Goal: Transaction & Acquisition: Purchase product/service

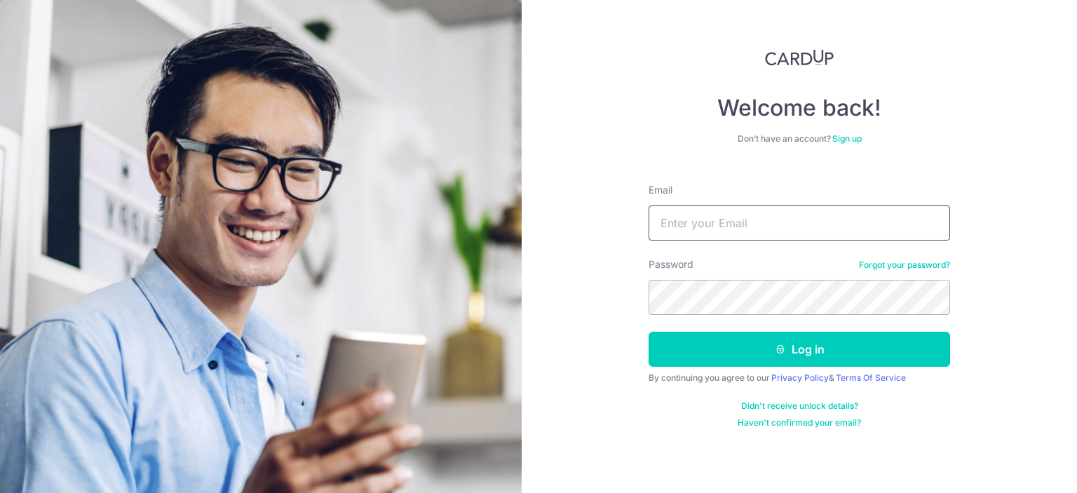
click at [718, 224] on input "Email" at bounding box center [800, 222] width 302 height 35
type input "[EMAIL_ADDRESS][DOMAIN_NAME]"
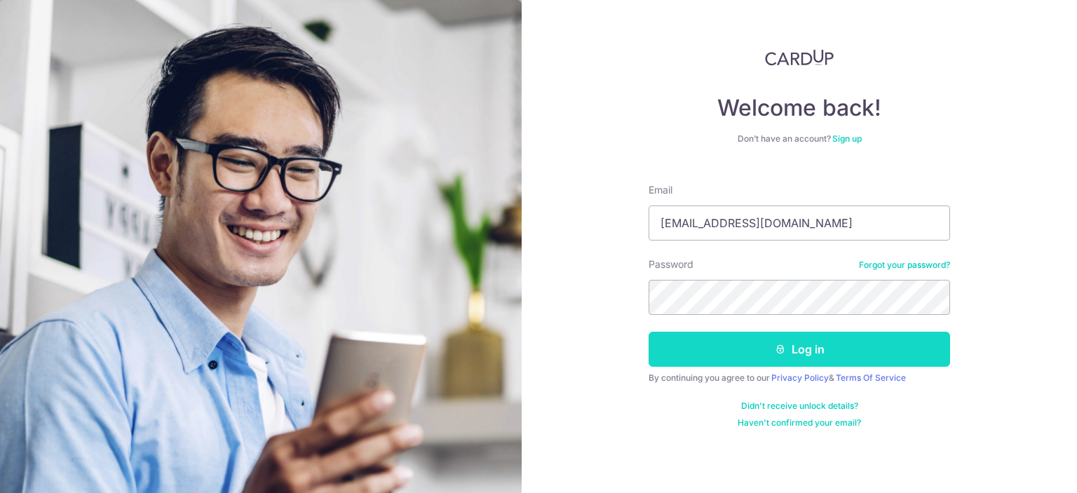
click at [870, 337] on button "Log in" at bounding box center [800, 349] width 302 height 35
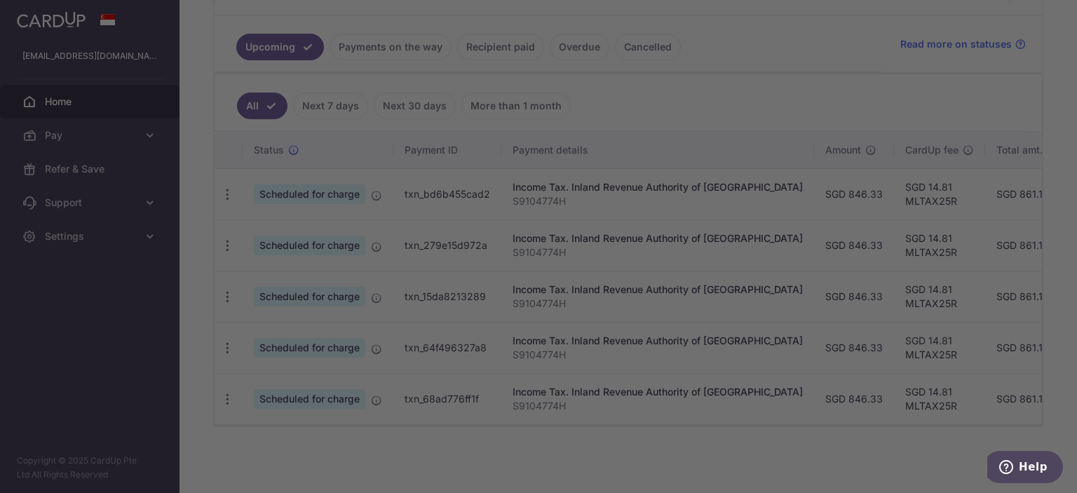
scroll to position [236, 0]
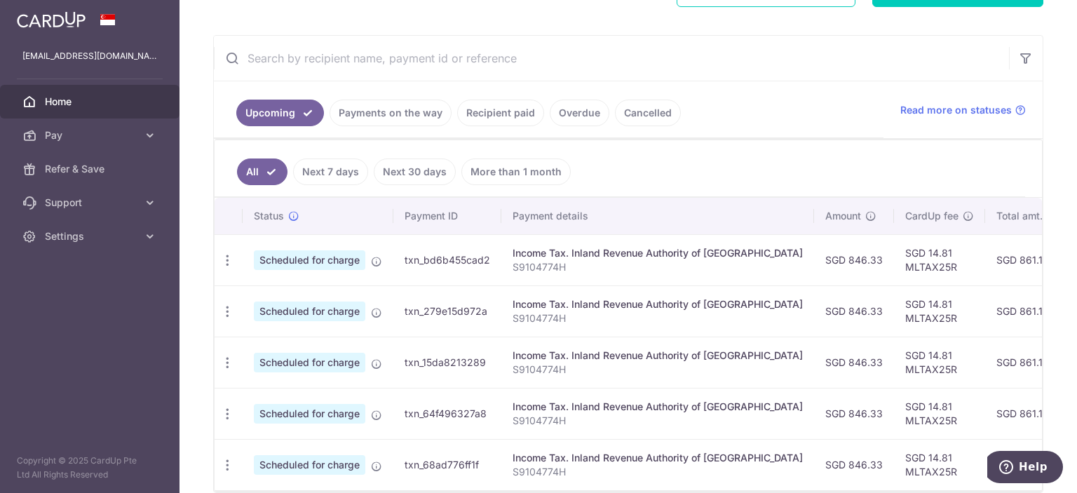
click at [412, 112] on link "Payments on the way" at bounding box center [391, 113] width 122 height 27
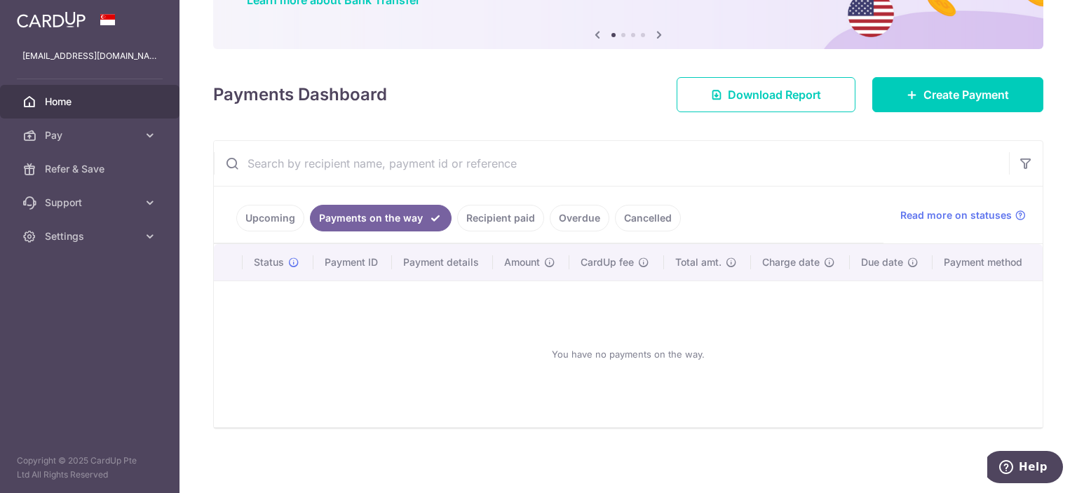
click at [485, 222] on link "Recipient paid" at bounding box center [500, 218] width 87 height 27
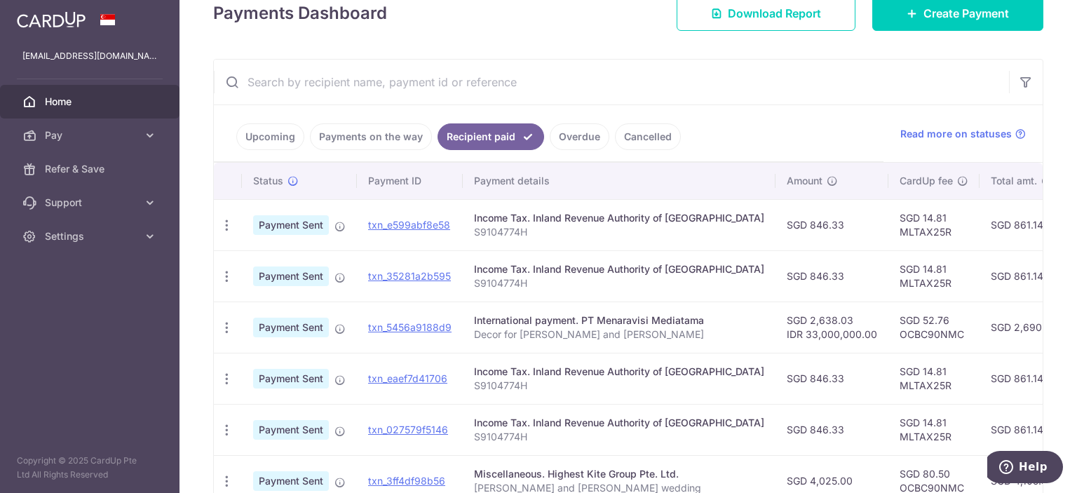
scroll to position [210, 0]
click at [574, 148] on link "Overdue" at bounding box center [580, 138] width 60 height 27
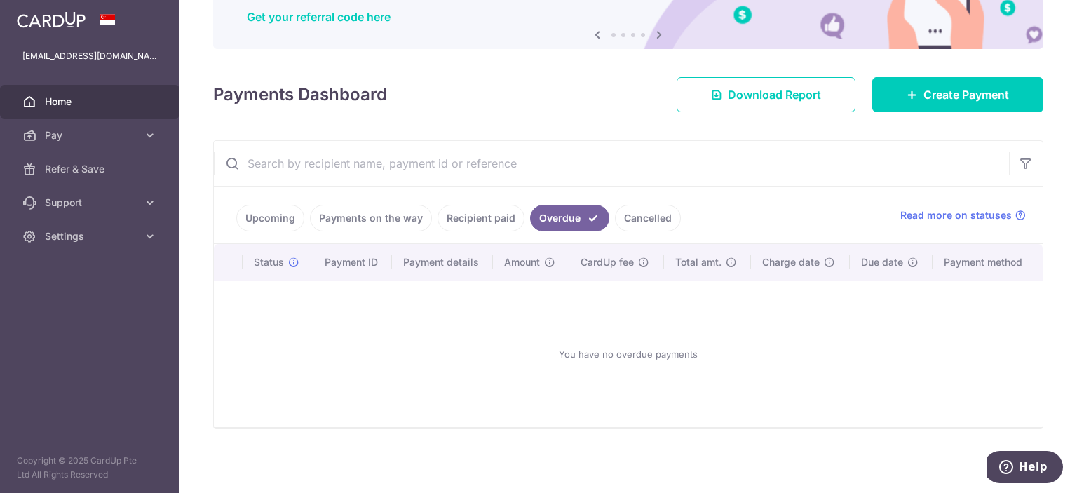
click at [497, 212] on link "Recipient paid" at bounding box center [481, 218] width 87 height 27
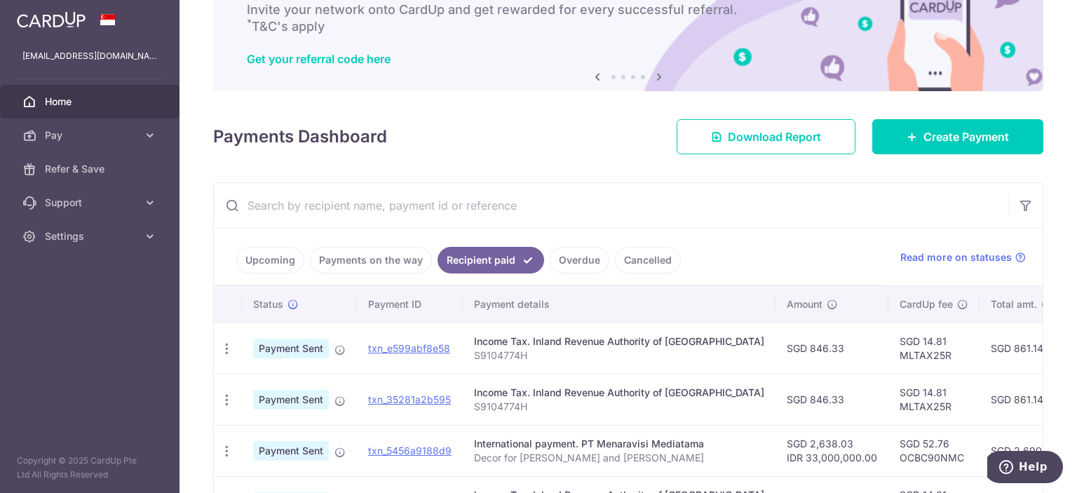
scroll to position [30, 0]
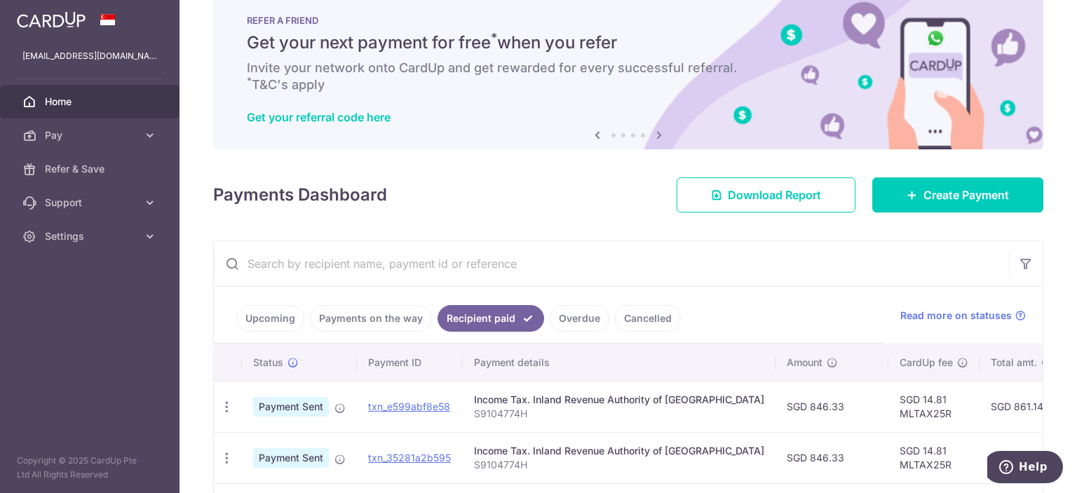
click at [372, 259] on input "text" at bounding box center [611, 263] width 795 height 45
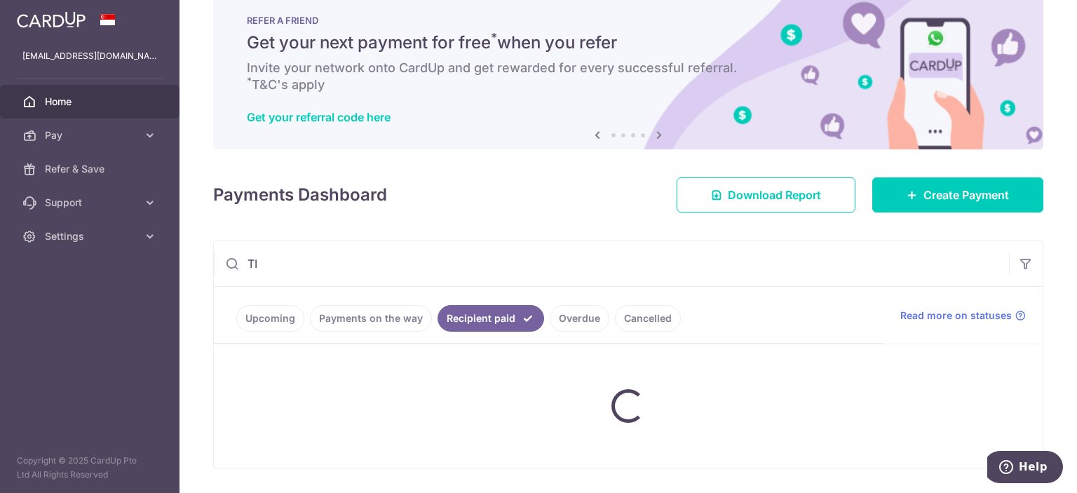
type input "T"
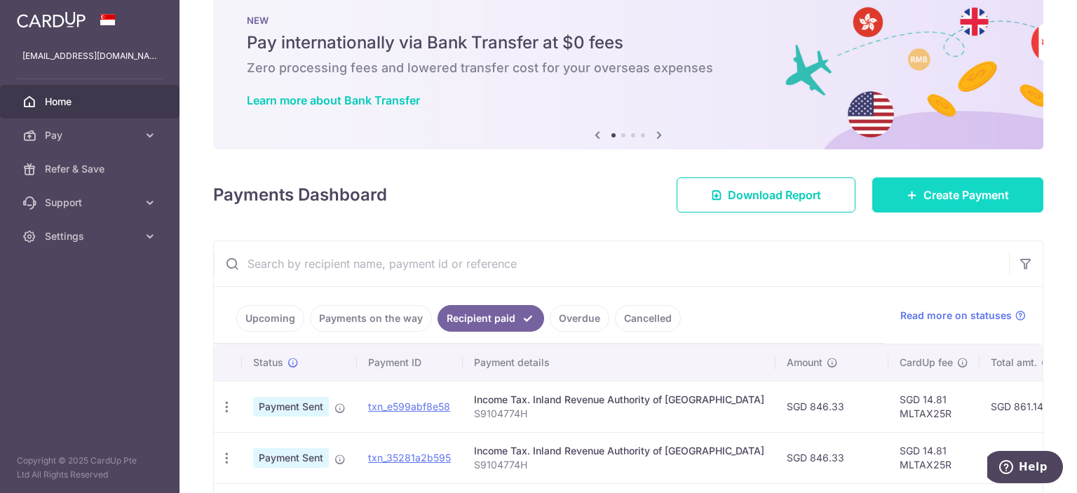
click at [945, 203] on link "Create Payment" at bounding box center [957, 194] width 171 height 35
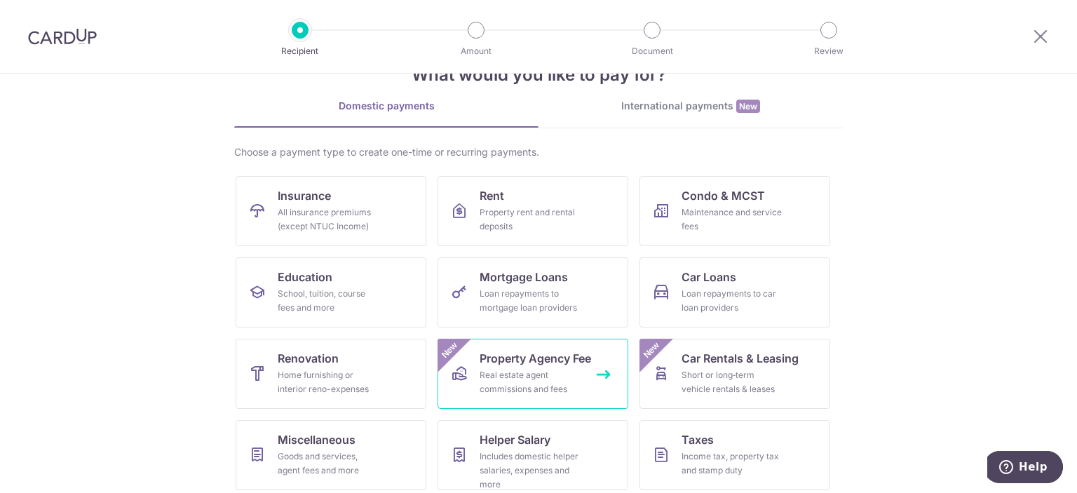
scroll to position [134, 0]
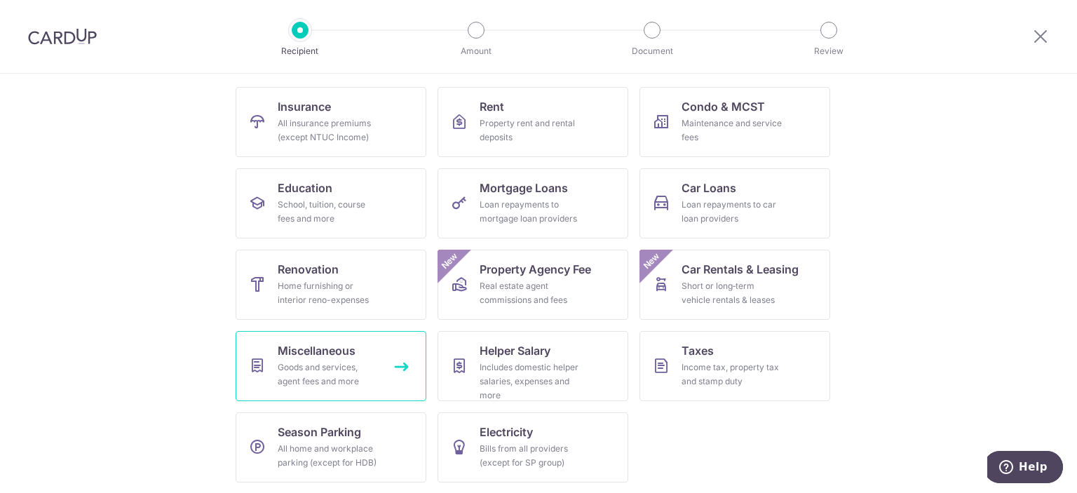
click at [329, 378] on div "Goods and services, agent fees and more" at bounding box center [328, 374] width 101 height 28
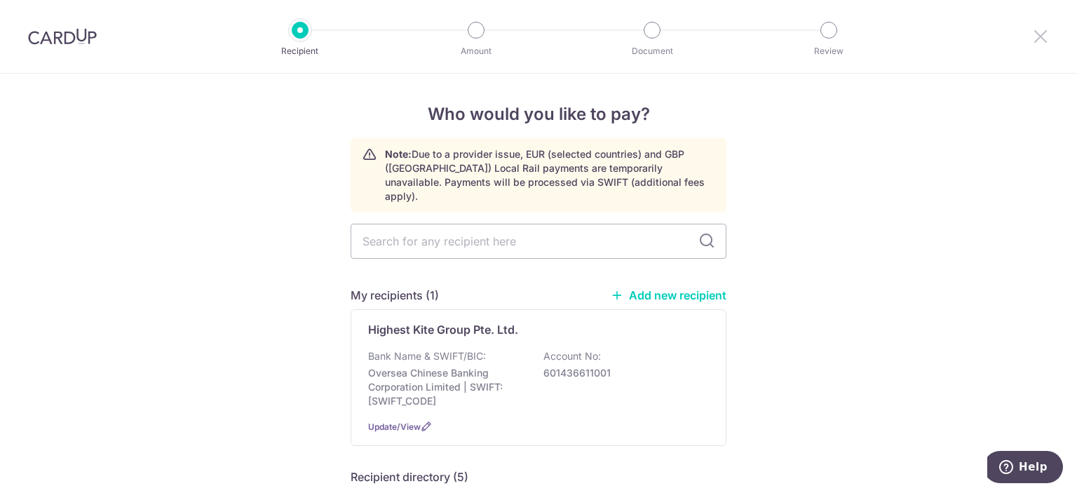
click at [1038, 44] on icon at bounding box center [1040, 36] width 17 height 18
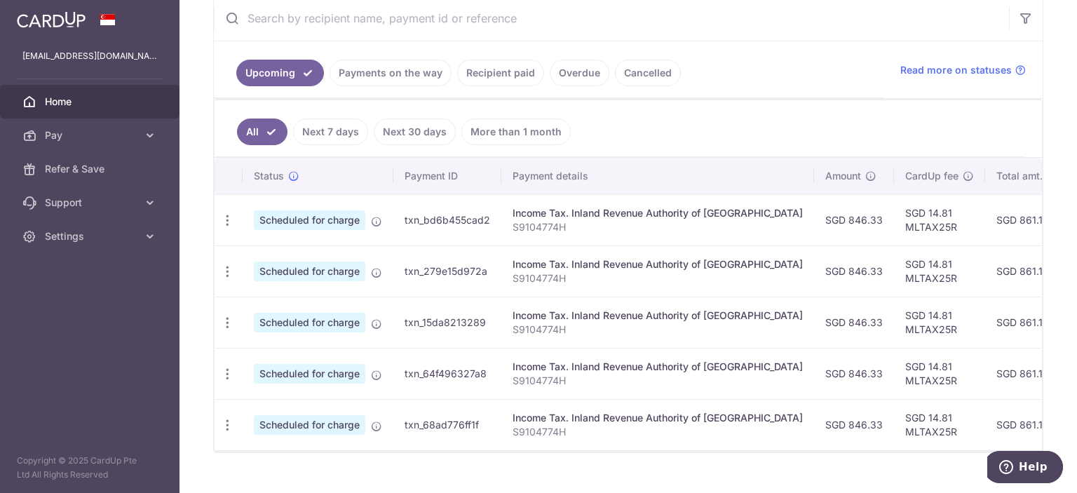
scroll to position [280, 0]
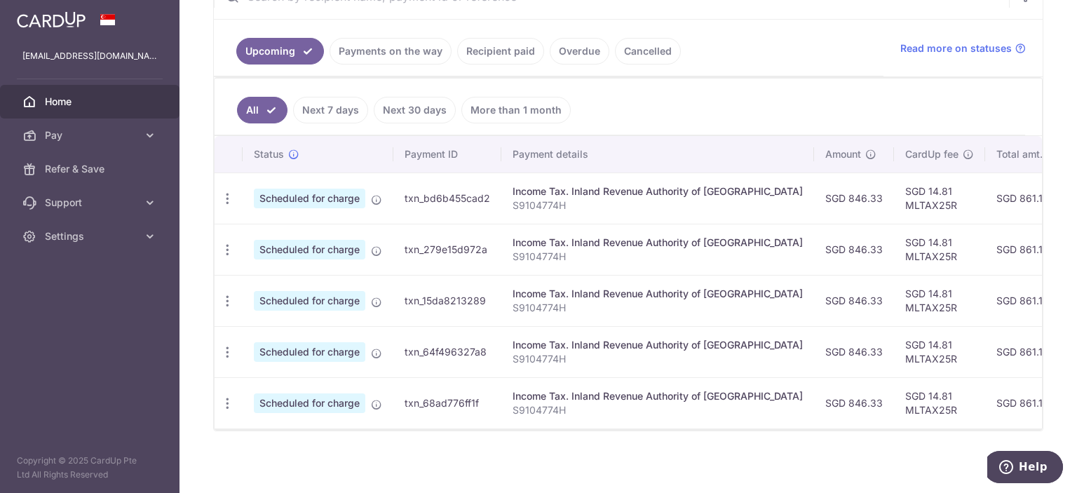
click at [349, 109] on link "Next 7 days" at bounding box center [330, 110] width 75 height 27
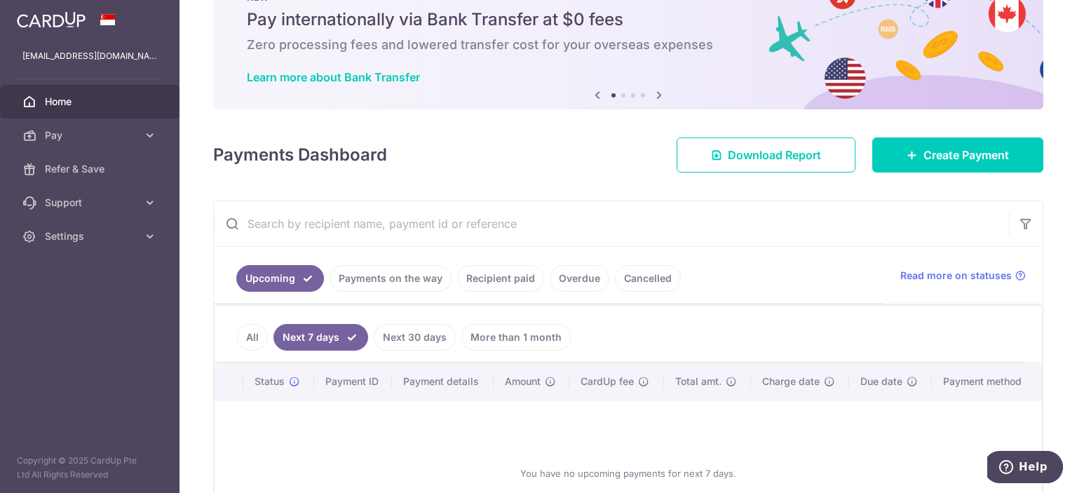
scroll to position [173, 0]
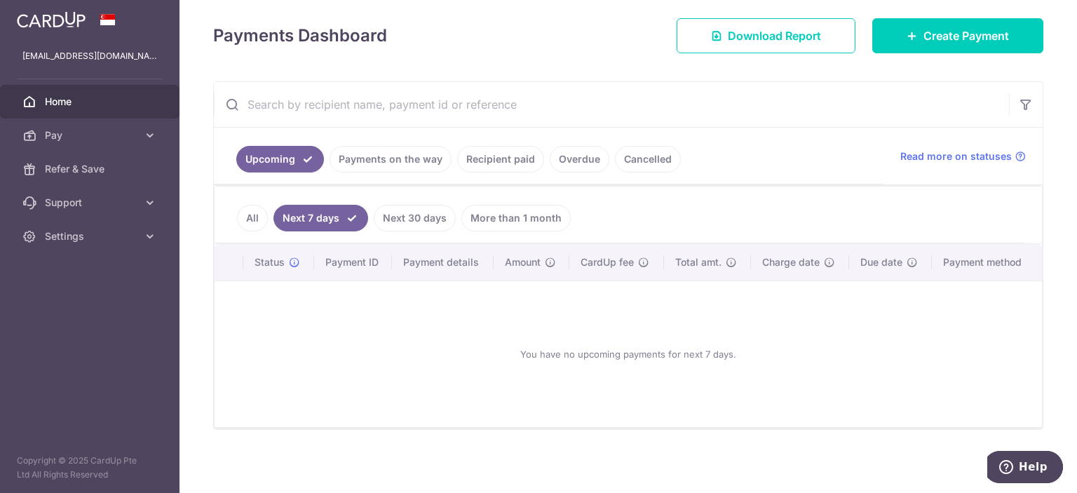
click at [262, 213] on link "All" at bounding box center [252, 218] width 31 height 27
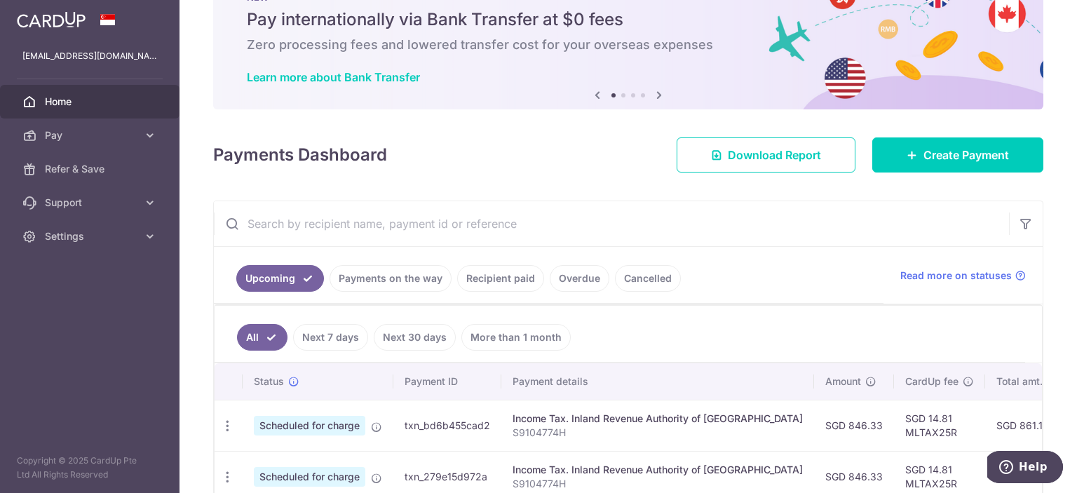
scroll to position [280, 0]
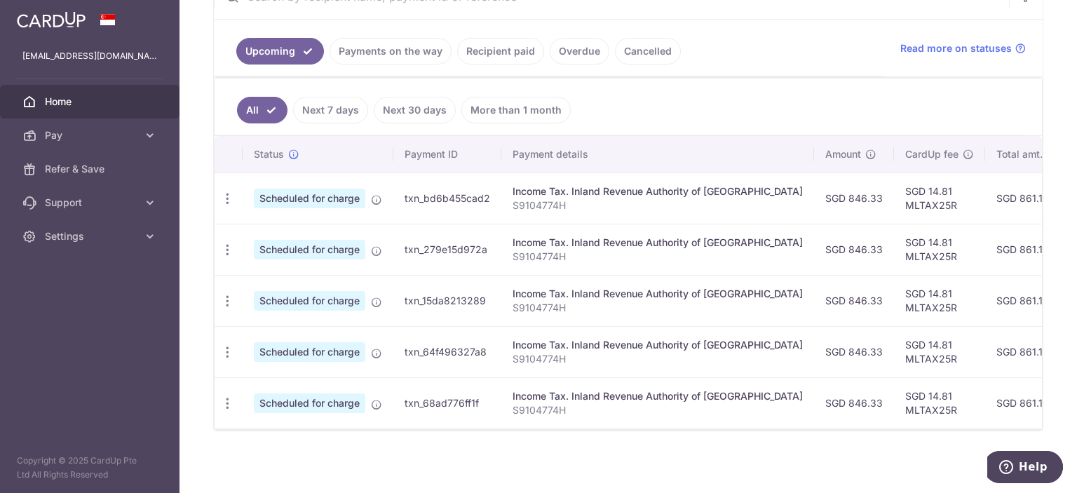
click at [393, 67] on ul "Upcoming Payments on the way Recipient paid Overdue Cancelled" at bounding box center [549, 48] width 670 height 57
click at [488, 51] on link "Recipient paid" at bounding box center [500, 51] width 87 height 27
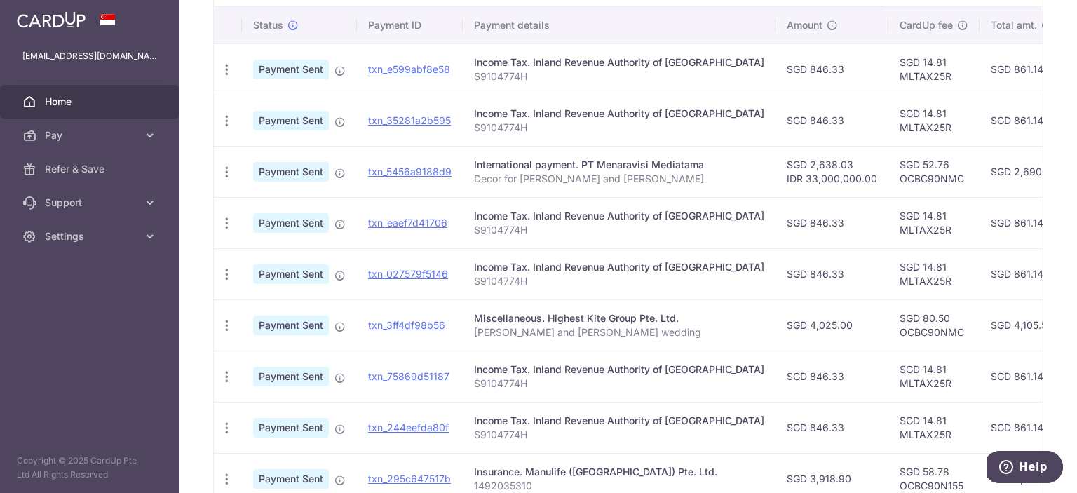
scroll to position [421, 0]
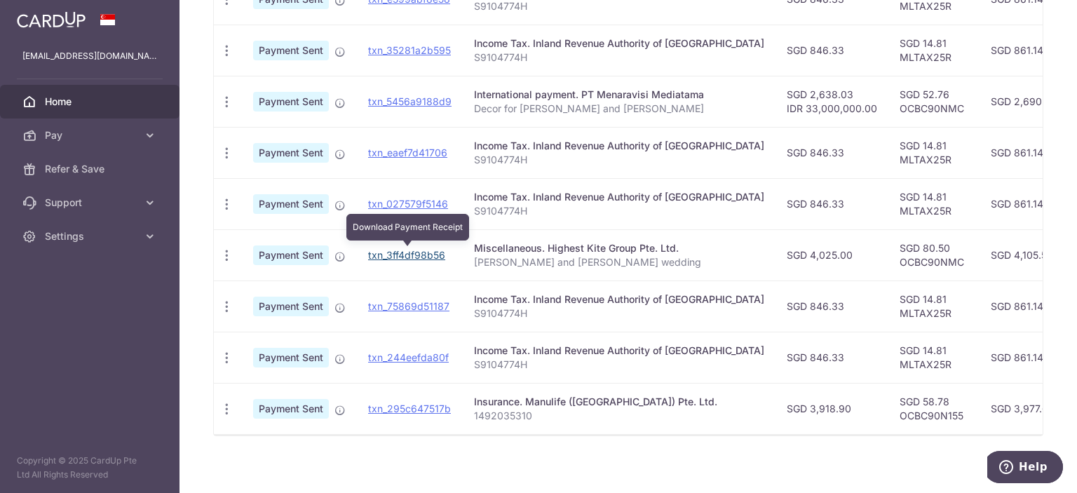
click at [430, 255] on link "txn_3ff4df98b56" at bounding box center [406, 255] width 77 height 12
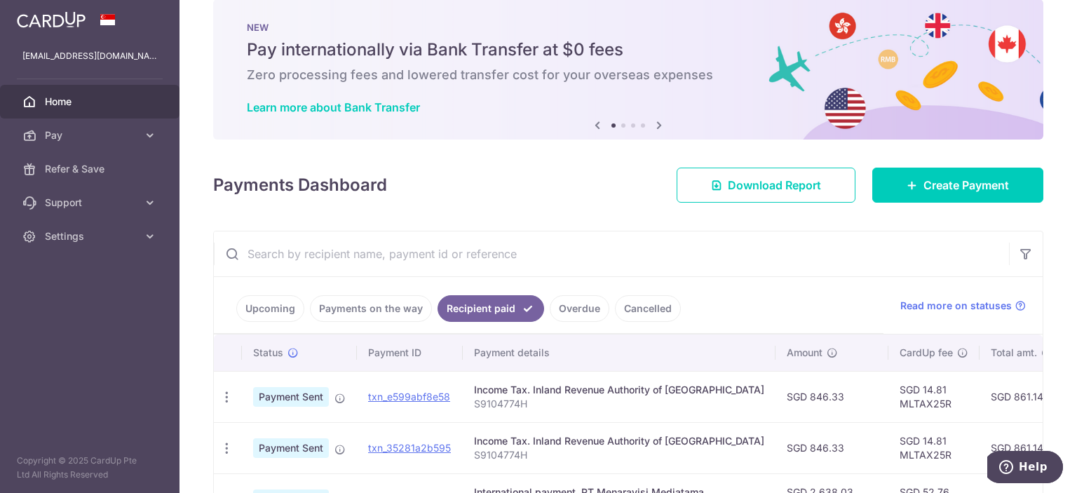
scroll to position [0, 0]
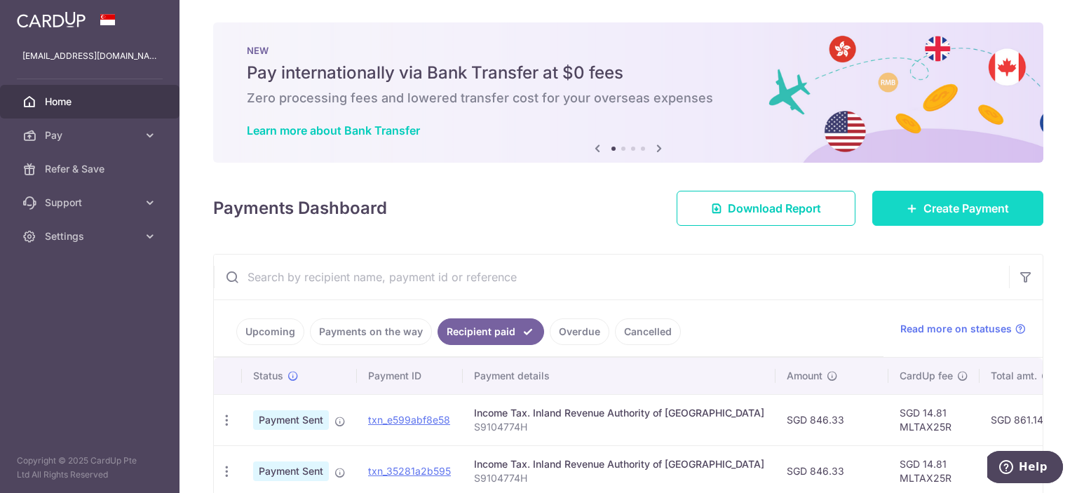
click at [976, 223] on link "Create Payment" at bounding box center [957, 208] width 171 height 35
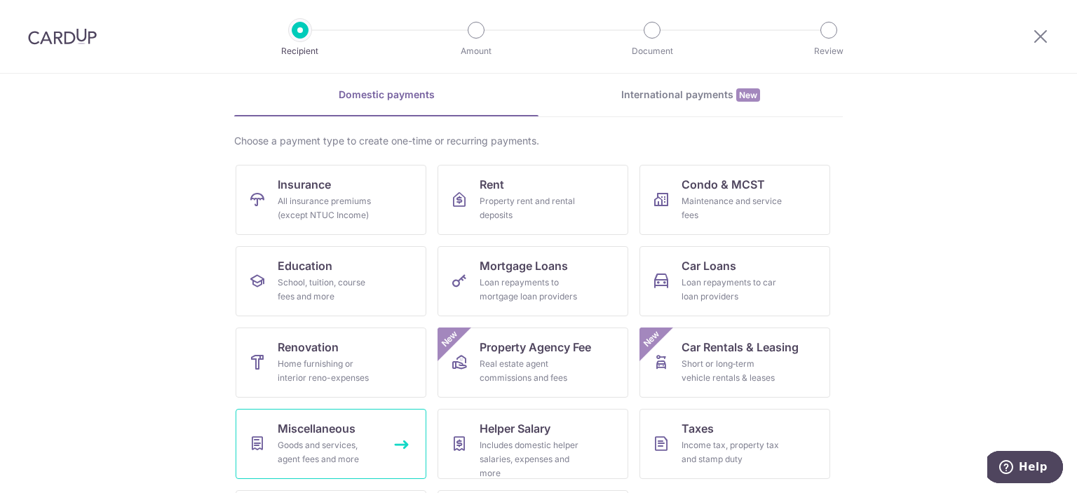
scroll to position [134, 0]
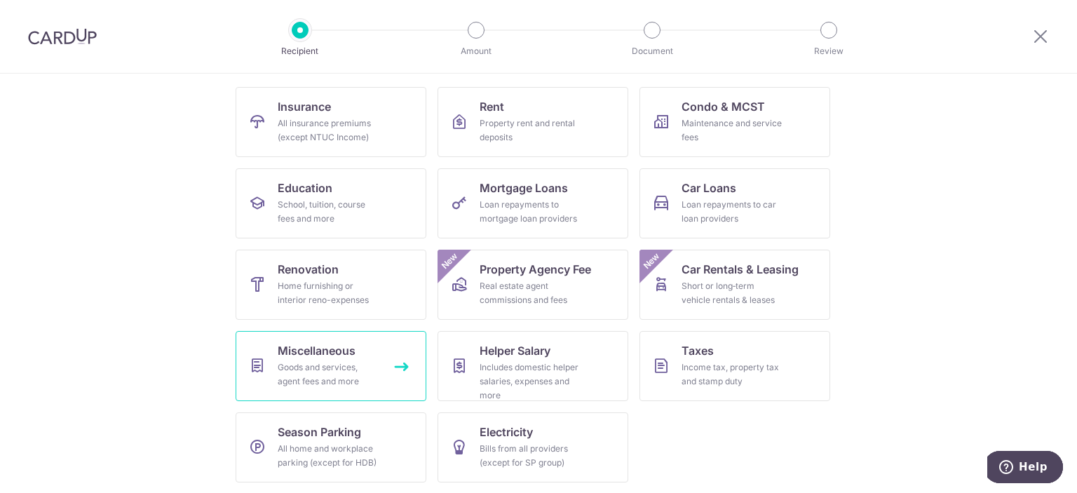
click at [338, 374] on div "Goods and services, agent fees and more" at bounding box center [328, 374] width 101 height 28
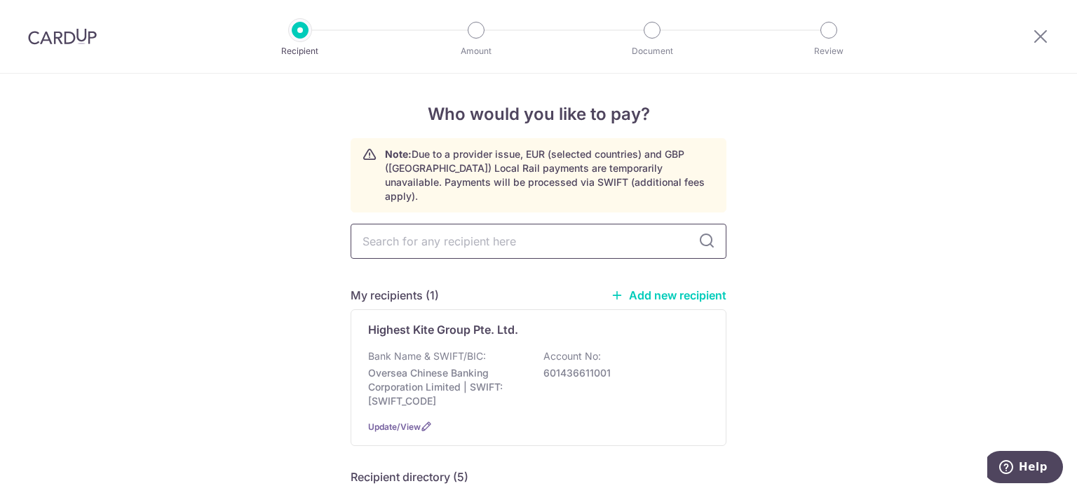
drag, startPoint x: 0, startPoint y: 0, endPoint x: 457, endPoint y: 230, distance: 511.8
click at [457, 230] on input "text" at bounding box center [539, 241] width 376 height 35
click at [665, 288] on link "Add new recipient" at bounding box center [669, 295] width 116 height 14
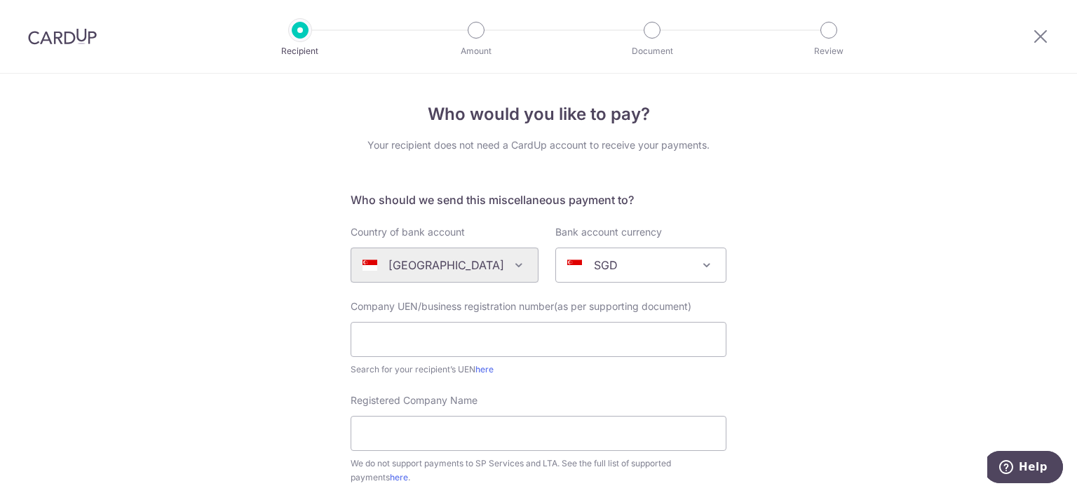
click at [477, 273] on div "Algeria Andorra Angola Anguilla Argentina Armenia Aruba Australia Austria Azerb…" at bounding box center [445, 265] width 188 height 35
click at [506, 264] on div "Algeria Andorra Angola Anguilla Argentina Armenia Aruba Australia Austria Azerb…" at bounding box center [445, 265] width 188 height 35
click at [508, 255] on div "Algeria Andorra Angola Anguilla Argentina Armenia Aruba Australia Austria Azerb…" at bounding box center [445, 265] width 188 height 35
click at [508, 256] on div "Algeria Andorra Angola Anguilla Argentina Armenia Aruba Australia Austria Azerb…" at bounding box center [445, 265] width 188 height 35
click at [1043, 33] on icon at bounding box center [1040, 36] width 17 height 18
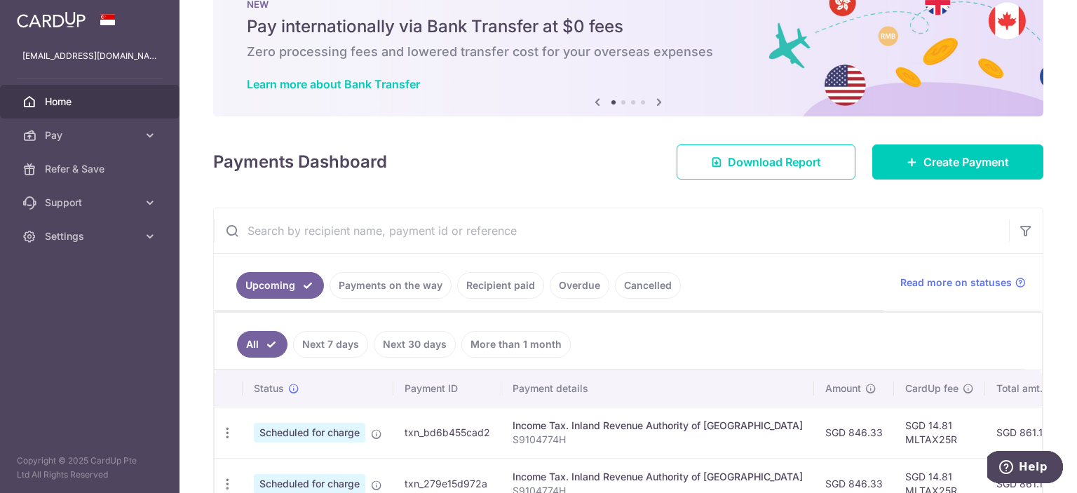
scroll to position [70, 0]
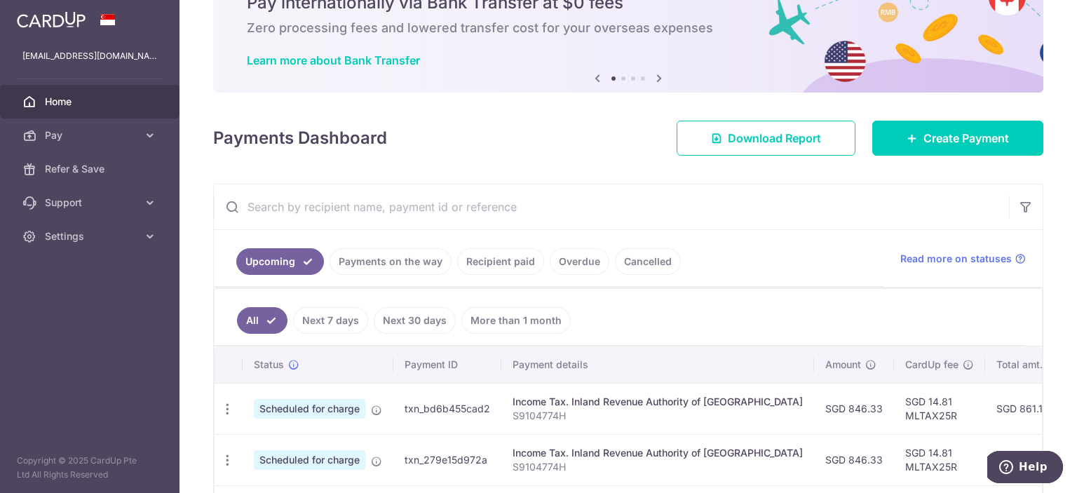
click at [939, 117] on div "Payments Dashboard Download Report Create Payment" at bounding box center [628, 135] width 830 height 41
click at [942, 134] on span "Create Payment" at bounding box center [967, 138] width 86 height 17
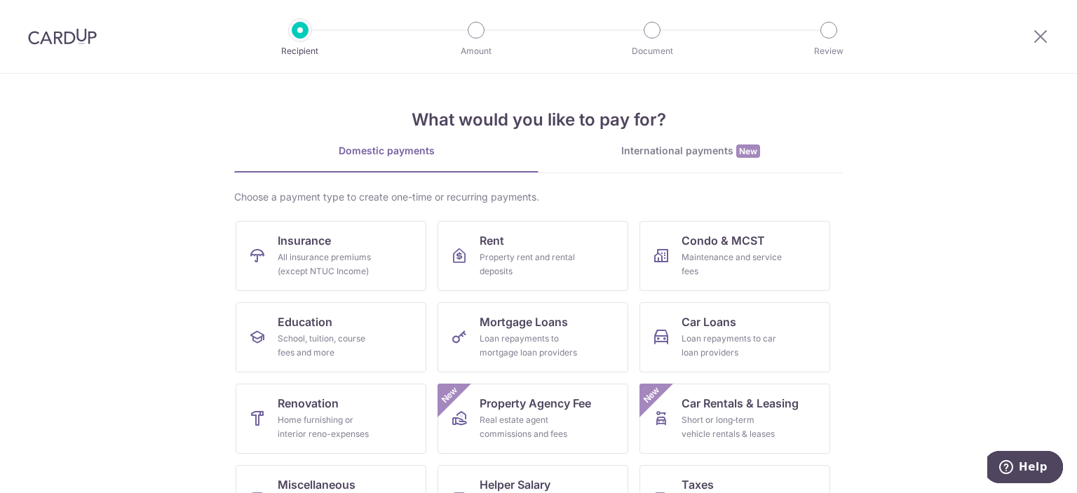
click at [688, 158] on link "International payments New" at bounding box center [691, 158] width 304 height 29
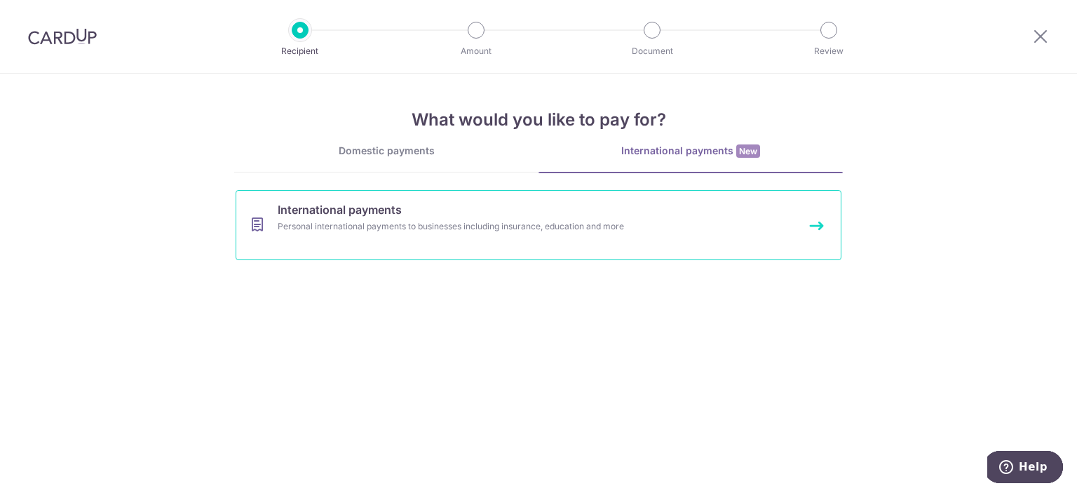
click at [510, 204] on link "International payments Personal international payments to businesses including …" at bounding box center [539, 225] width 606 height 70
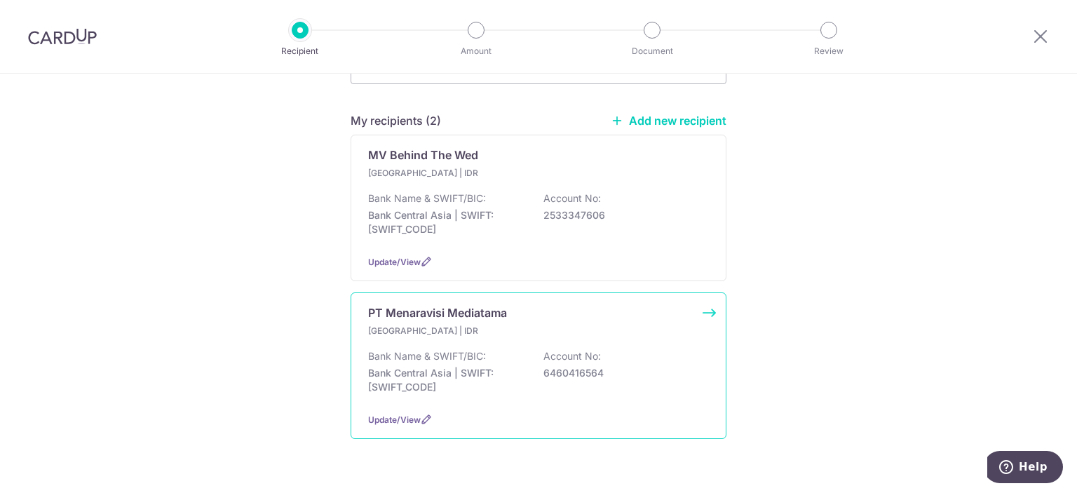
scroll to position [194, 0]
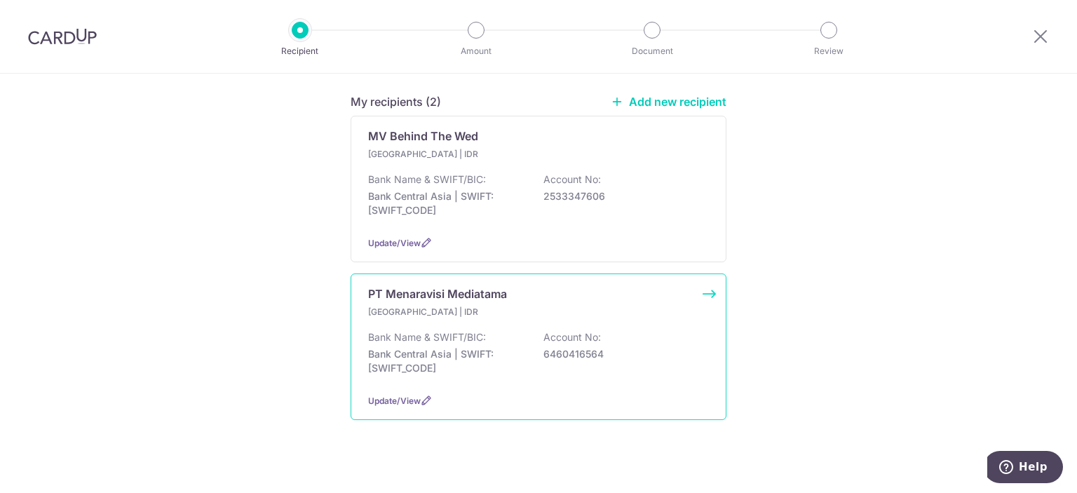
click at [510, 309] on div "Indonesia | IDR Bank Name & SWIFT/BIC: Bank Central Asia | SWIFT: CENAIDJA Acco…" at bounding box center [538, 343] width 341 height 77
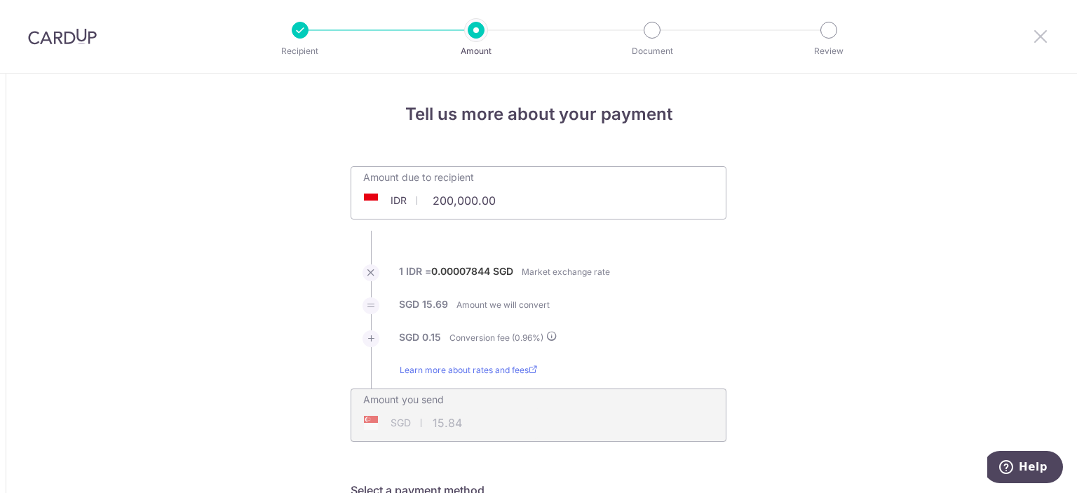
click at [1041, 34] on icon at bounding box center [1040, 36] width 17 height 18
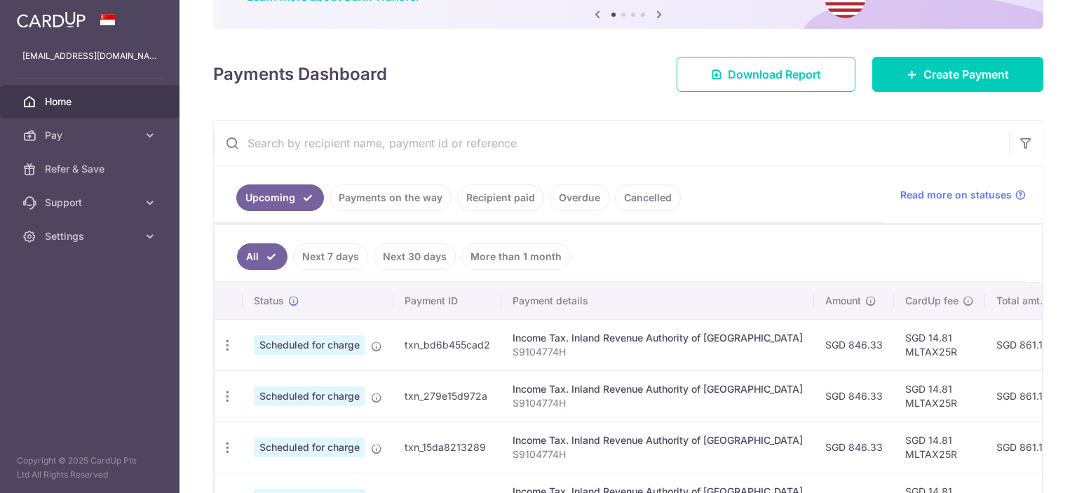
scroll to position [140, 0]
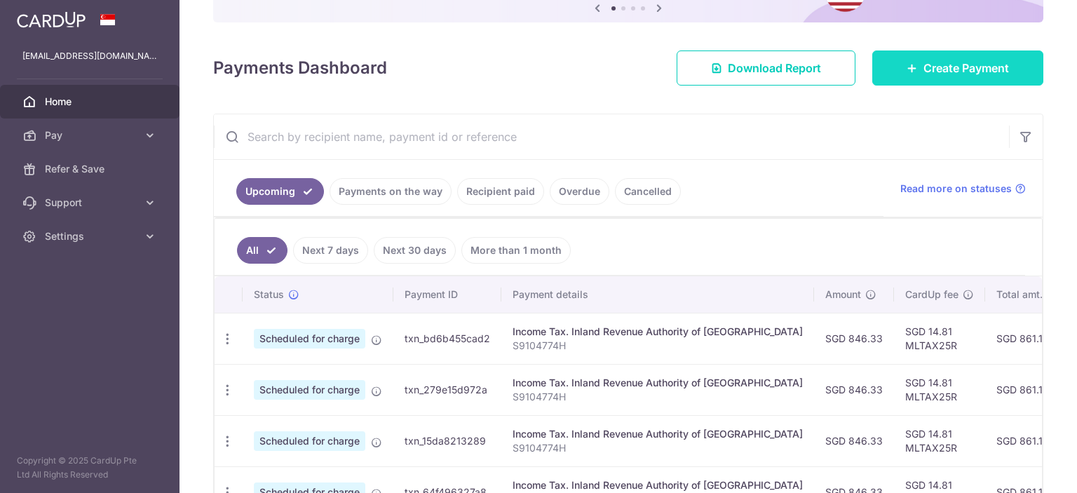
click at [971, 67] on span "Create Payment" at bounding box center [967, 68] width 86 height 17
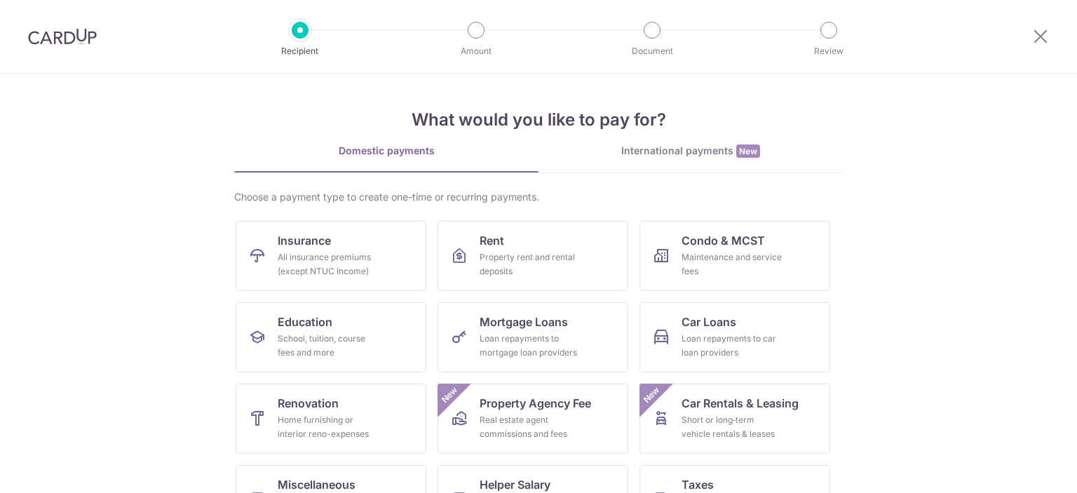
click at [659, 154] on div "International payments New" at bounding box center [691, 151] width 304 height 15
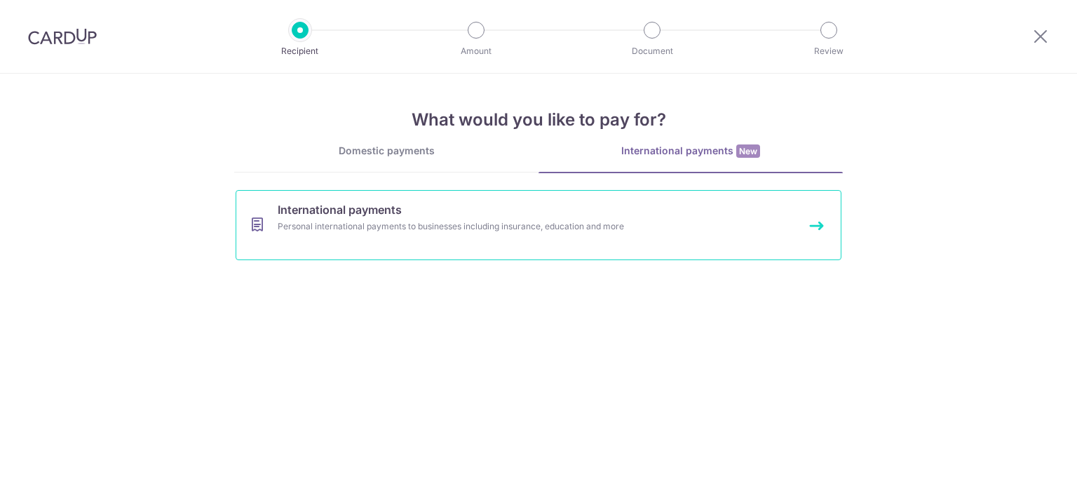
click at [339, 233] on link "International payments Personal international payments to businesses including …" at bounding box center [539, 225] width 606 height 70
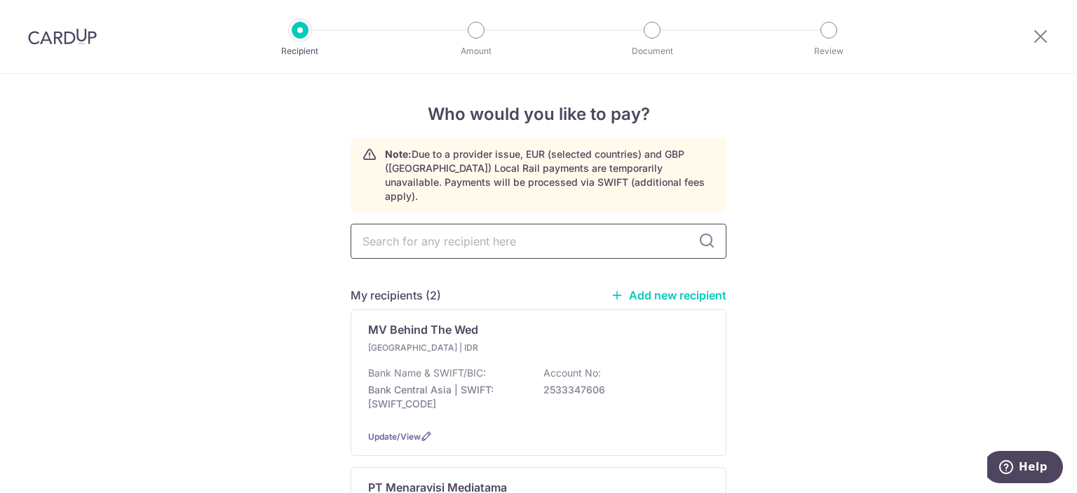
click at [442, 234] on input "text" at bounding box center [539, 241] width 376 height 35
click at [686, 271] on div "My recipients (2) Add new recipient MV Behind The Wed [GEOGRAPHIC_DATA] | IDR B…" at bounding box center [539, 430] width 376 height 412
click at [691, 288] on link "Add new recipient" at bounding box center [669, 295] width 116 height 14
select select
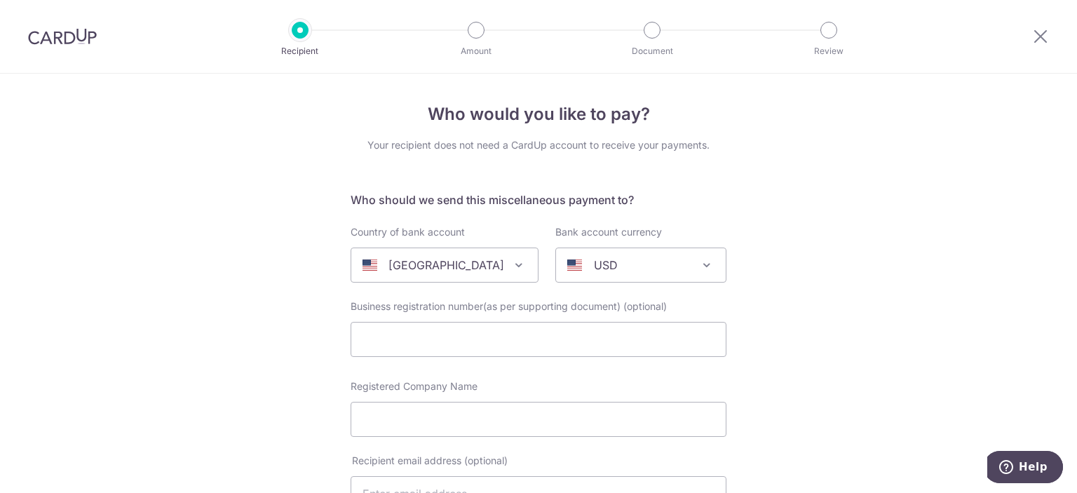
click at [419, 274] on span "[GEOGRAPHIC_DATA]" at bounding box center [444, 265] width 187 height 34
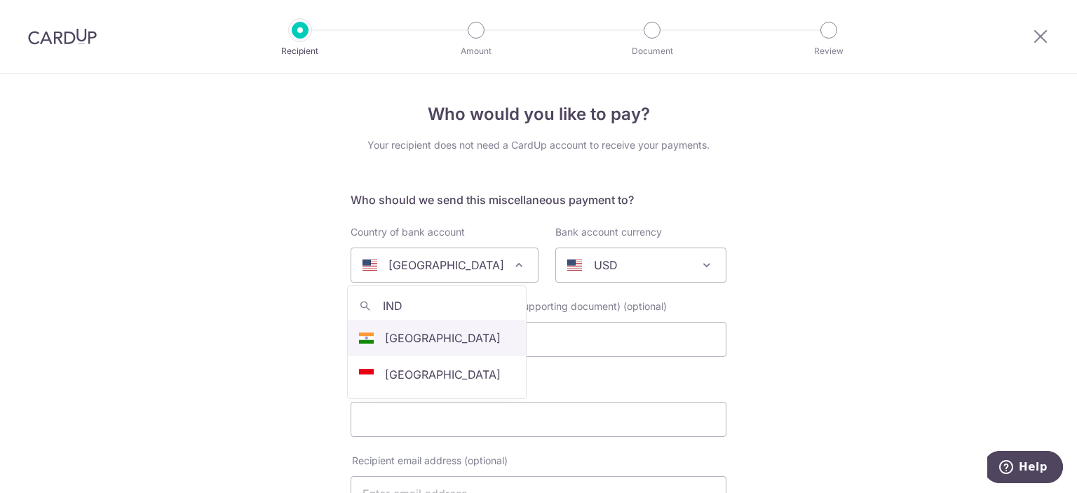
type input "INDO"
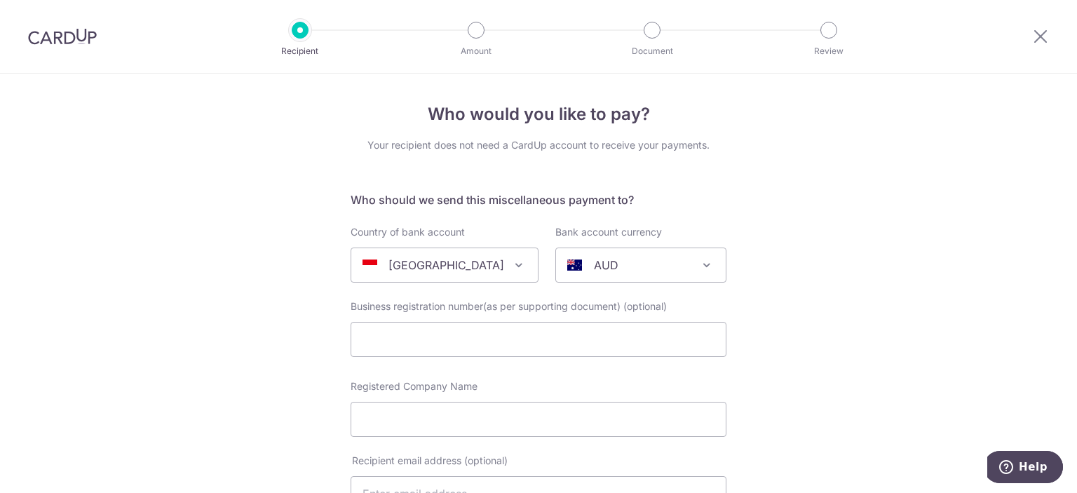
select select "101"
select select "[GEOGRAPHIC_DATA]"
select select
click at [633, 270] on div "AUD" at bounding box center [629, 265] width 125 height 17
type input "IDR"
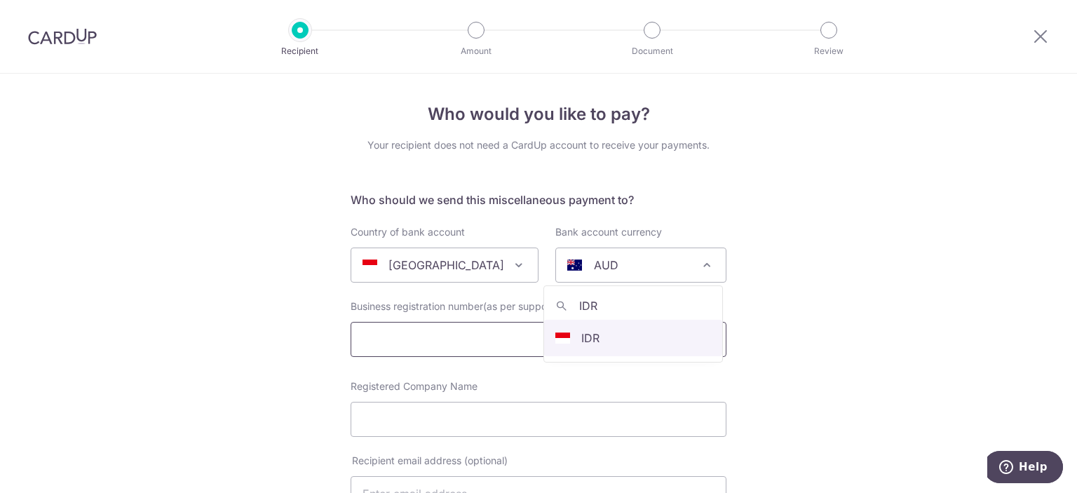
select select "9"
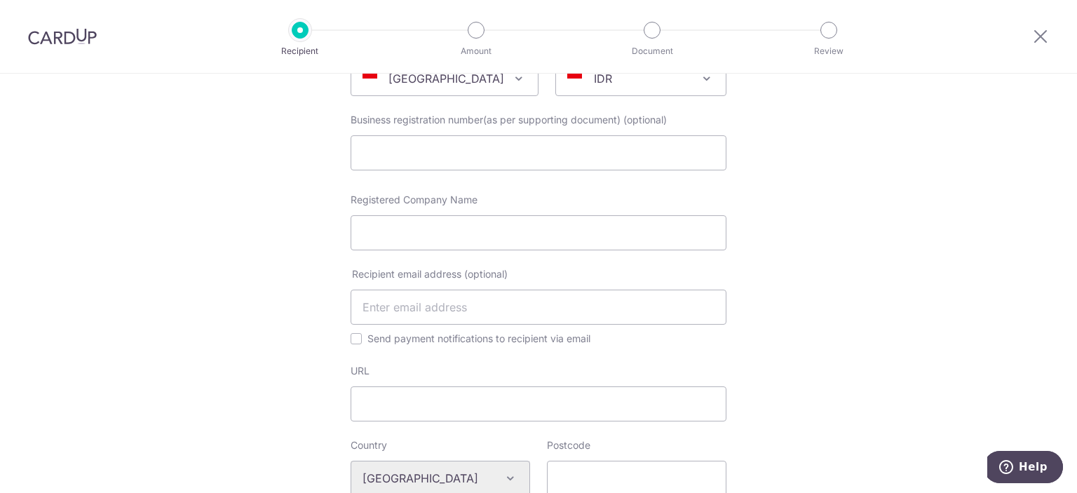
scroll to position [210, 0]
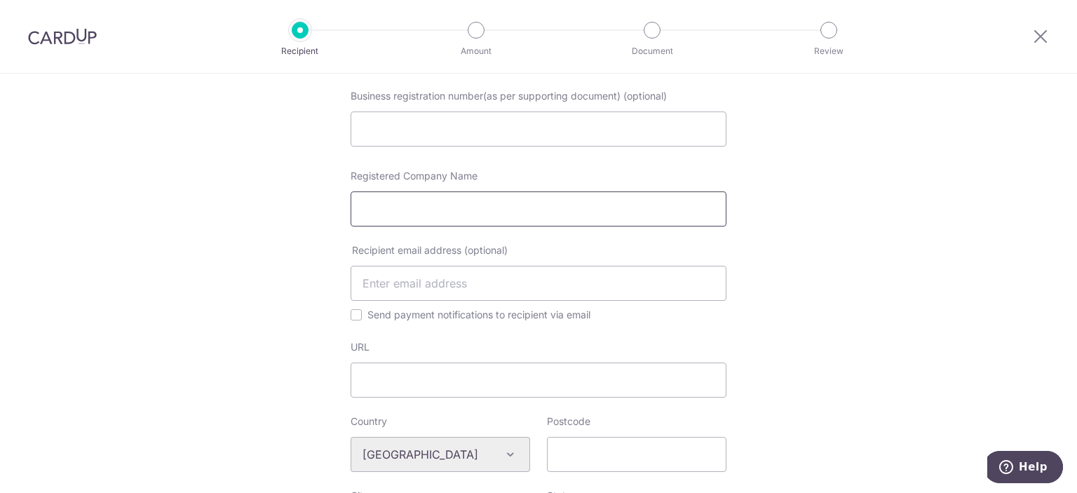
click at [438, 220] on input "Registered Company Name" at bounding box center [539, 208] width 376 height 35
click at [447, 221] on input "Registered Company Name" at bounding box center [539, 208] width 376 height 35
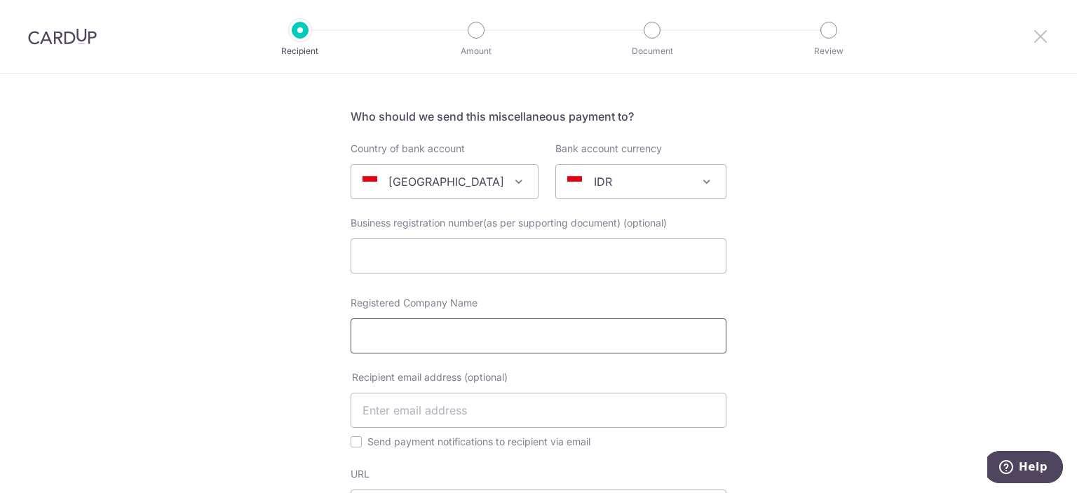
scroll to position [70, 0]
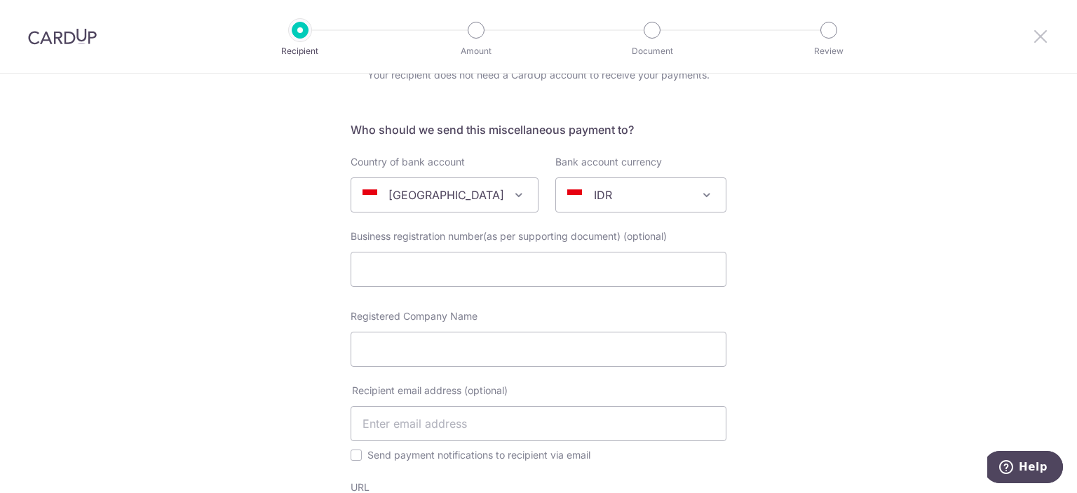
click at [1044, 36] on icon at bounding box center [1040, 36] width 17 height 18
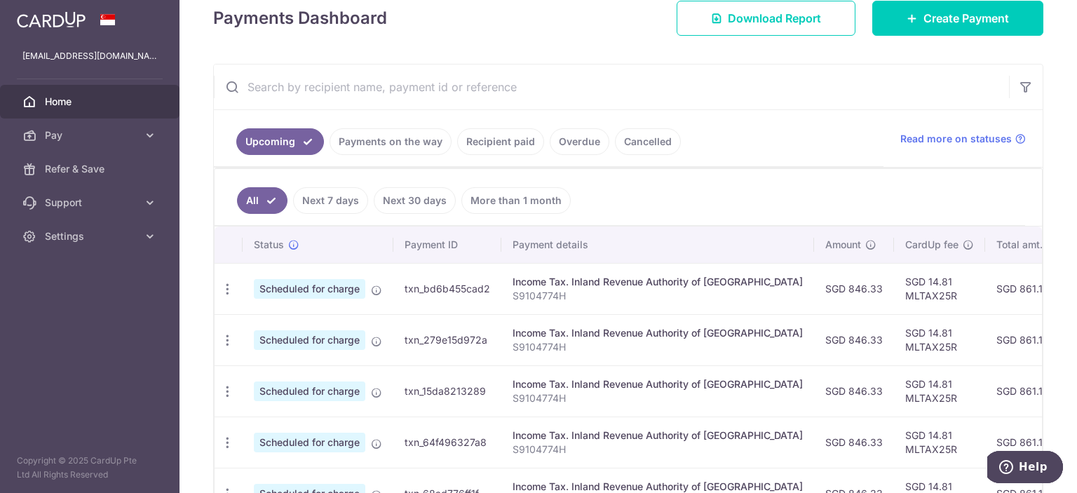
scroll to position [289, 0]
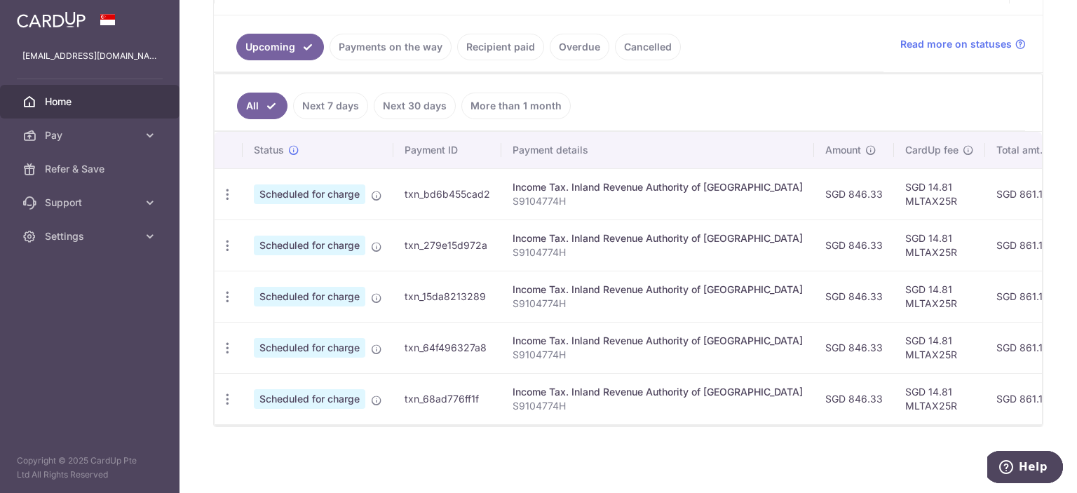
click at [426, 46] on link "Payments on the way" at bounding box center [391, 47] width 122 height 27
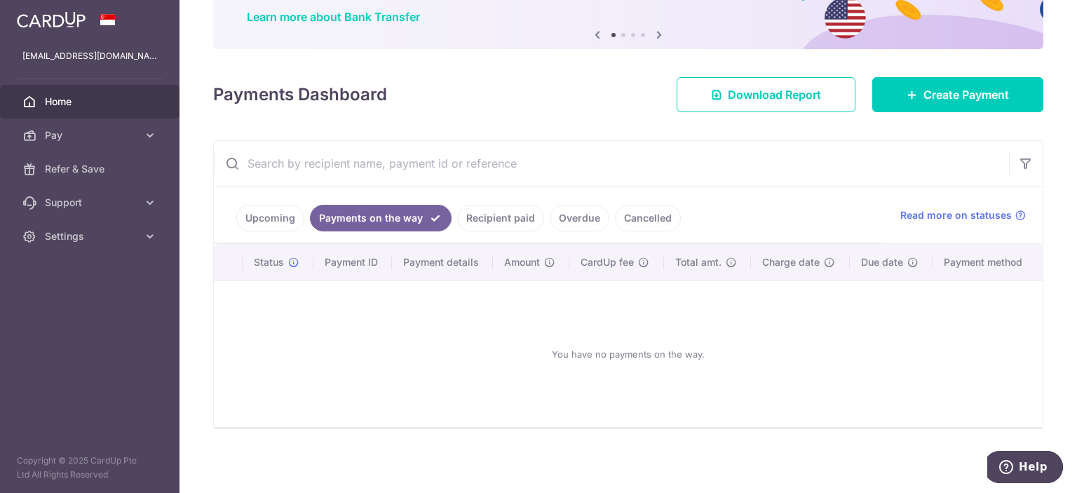
click at [479, 215] on link "Recipient paid" at bounding box center [500, 218] width 87 height 27
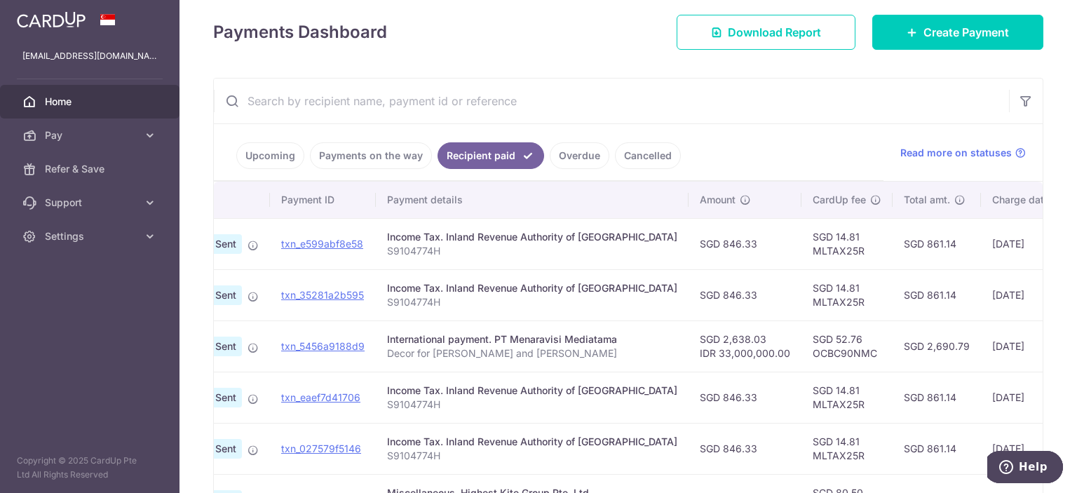
scroll to position [154, 0]
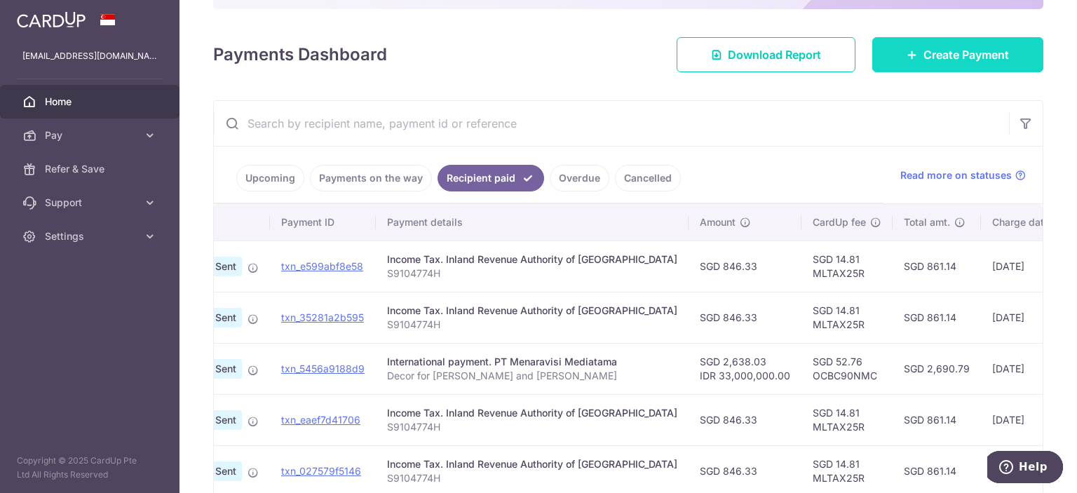
click at [934, 65] on link "Create Payment" at bounding box center [957, 54] width 171 height 35
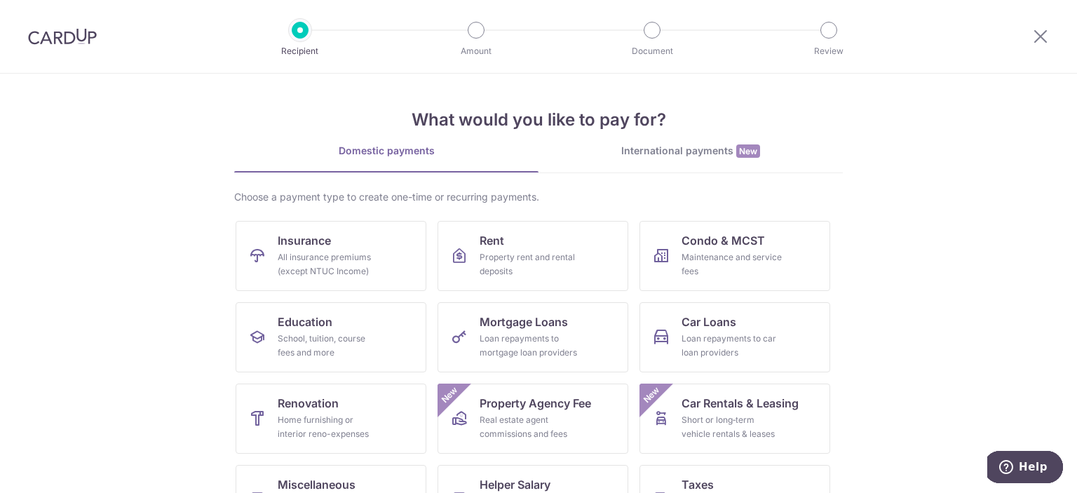
click at [687, 147] on div "International payments New" at bounding box center [691, 151] width 304 height 15
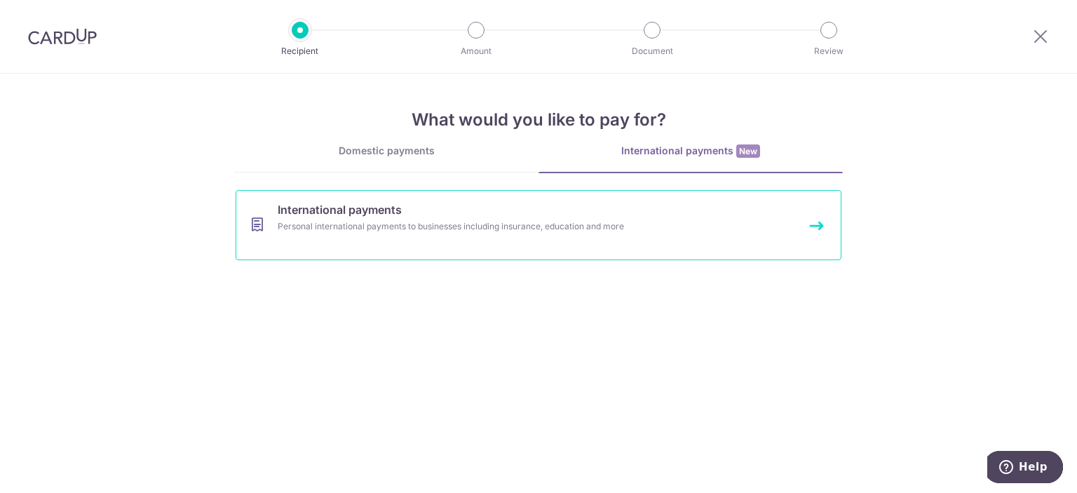
click at [495, 256] on link "International payments Personal international payments to businesses including …" at bounding box center [539, 225] width 606 height 70
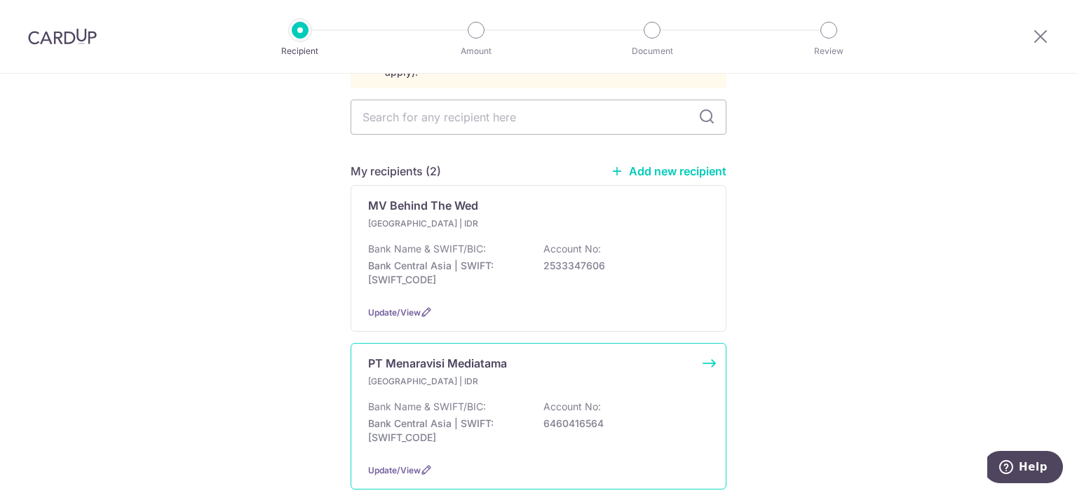
scroll to position [140, 0]
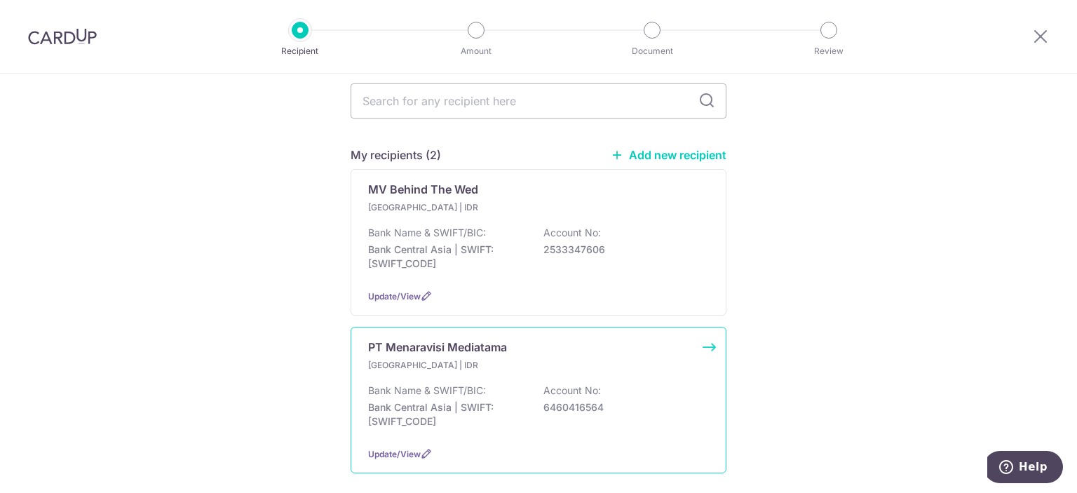
click at [529, 339] on div "PT Menaravisi Mediatama" at bounding box center [530, 347] width 324 height 17
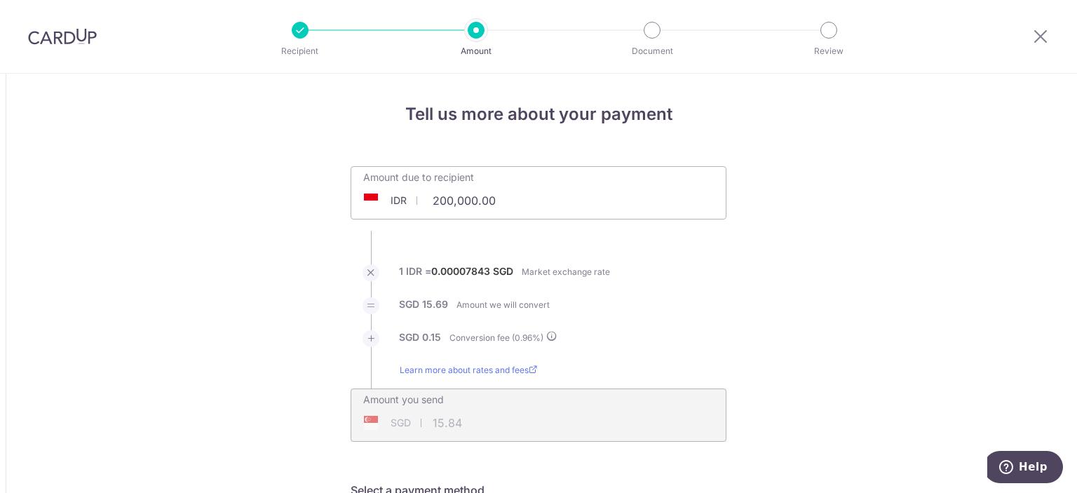
click at [1053, 37] on div at bounding box center [1040, 36] width 73 height 73
drag, startPoint x: 1045, startPoint y: 36, endPoint x: 578, endPoint y: 64, distance: 467.9
click at [1043, 36] on icon at bounding box center [1040, 36] width 17 height 18
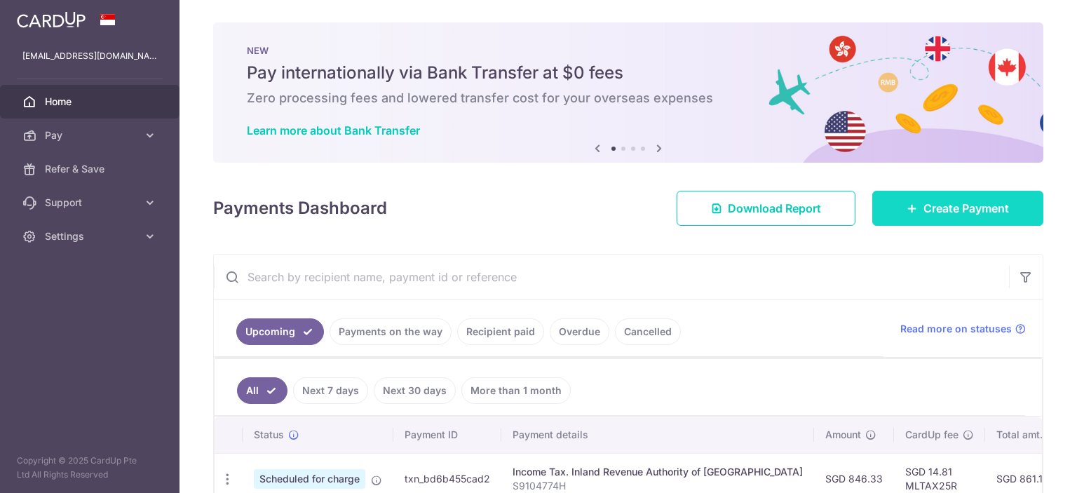
click at [948, 220] on link "Create Payment" at bounding box center [957, 208] width 171 height 35
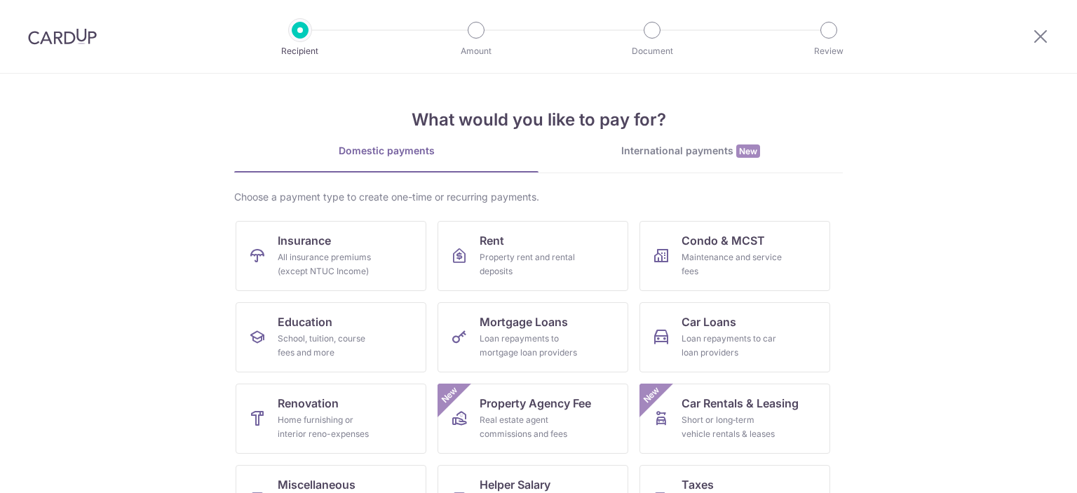
click at [675, 147] on div "International payments New" at bounding box center [691, 151] width 304 height 15
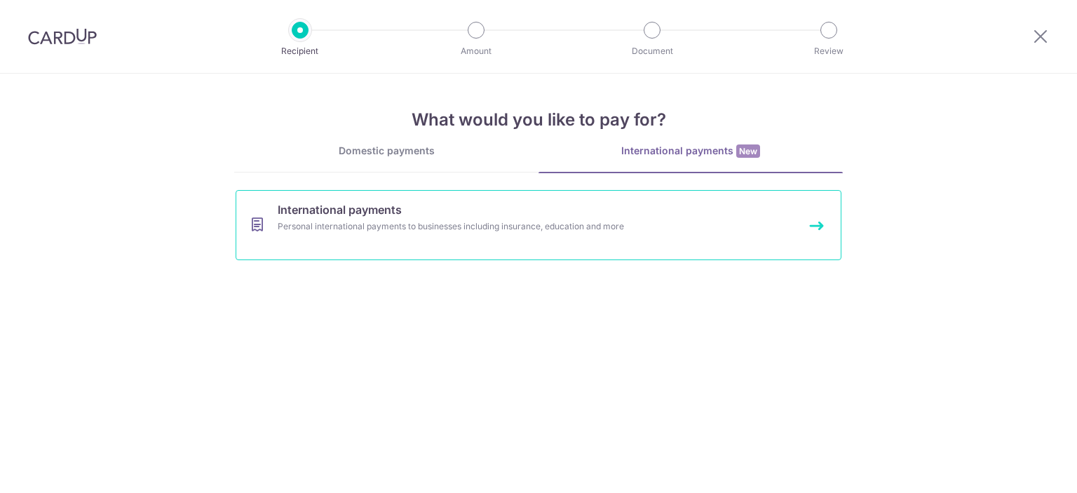
click at [426, 231] on div "Personal international payments to businesses including insurance, education an…" at bounding box center [520, 226] width 485 height 14
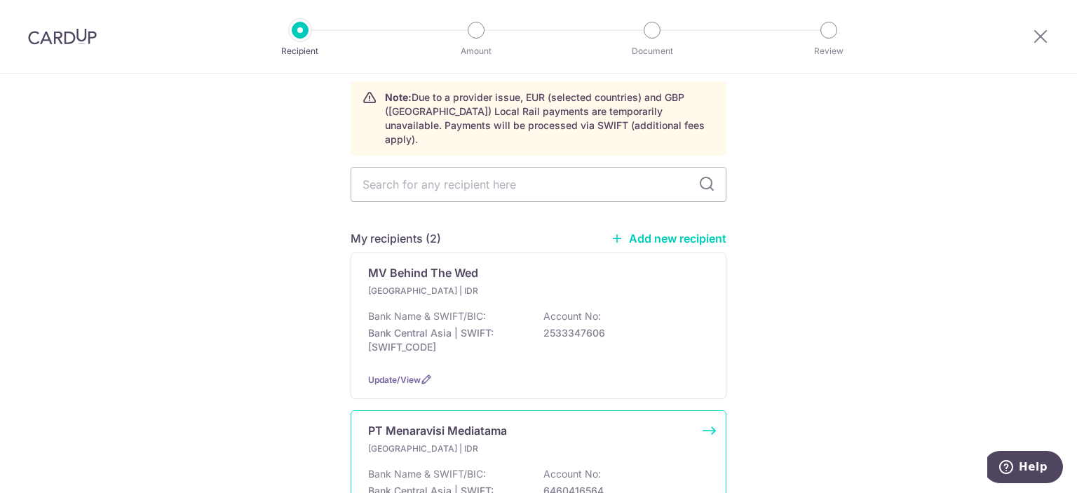
scroll to position [140, 0]
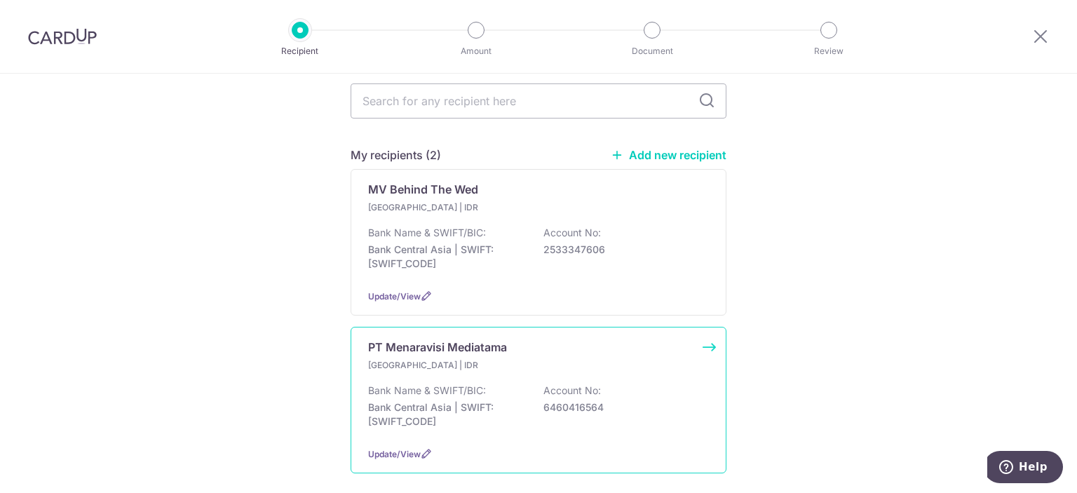
click at [506, 358] on p "[GEOGRAPHIC_DATA] | IDR" at bounding box center [450, 365] width 165 height 14
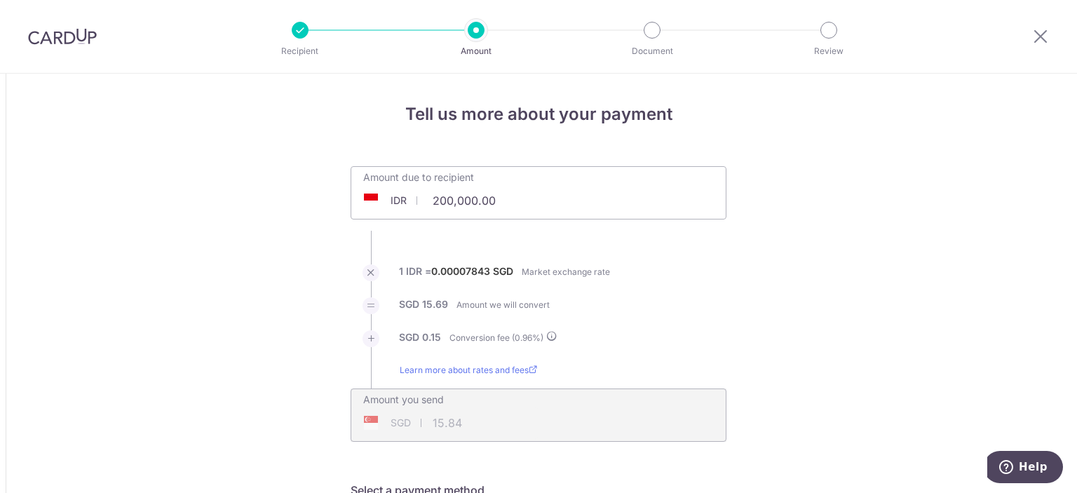
click at [1046, 26] on div at bounding box center [1040, 36] width 73 height 73
click at [1041, 34] on icon at bounding box center [1040, 36] width 17 height 18
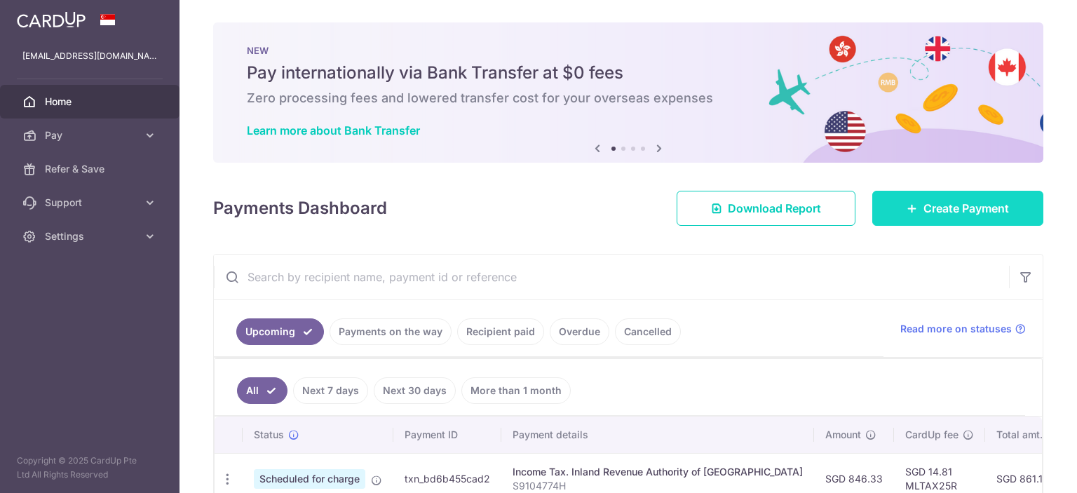
click at [935, 221] on link "Create Payment" at bounding box center [957, 208] width 171 height 35
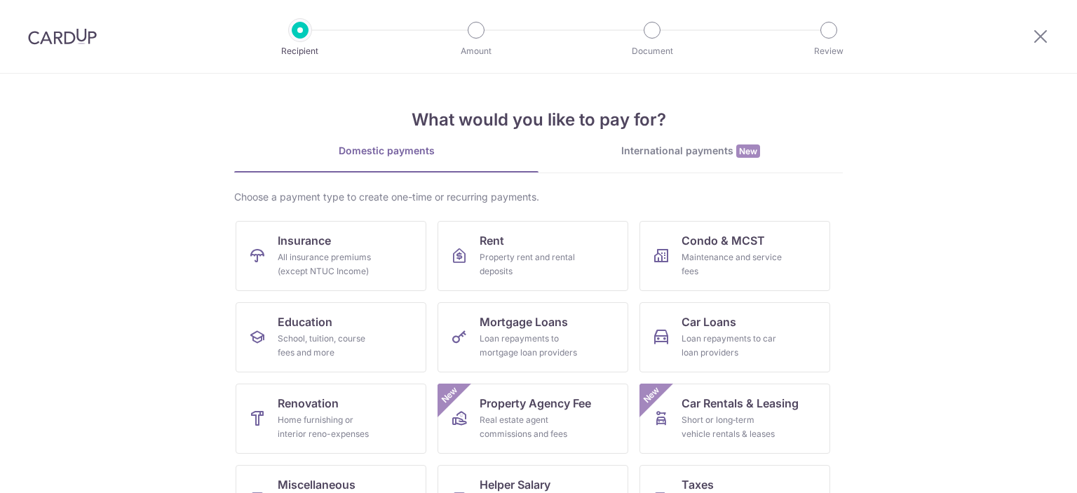
click at [645, 145] on div "International payments New" at bounding box center [691, 151] width 304 height 15
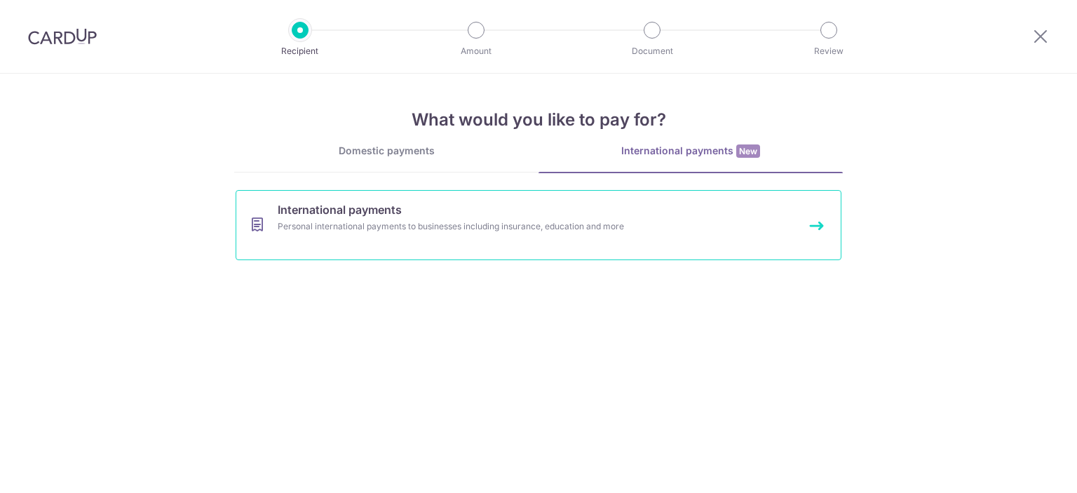
click at [508, 229] on div "Personal international payments to businesses including insurance, education an…" at bounding box center [520, 226] width 485 height 14
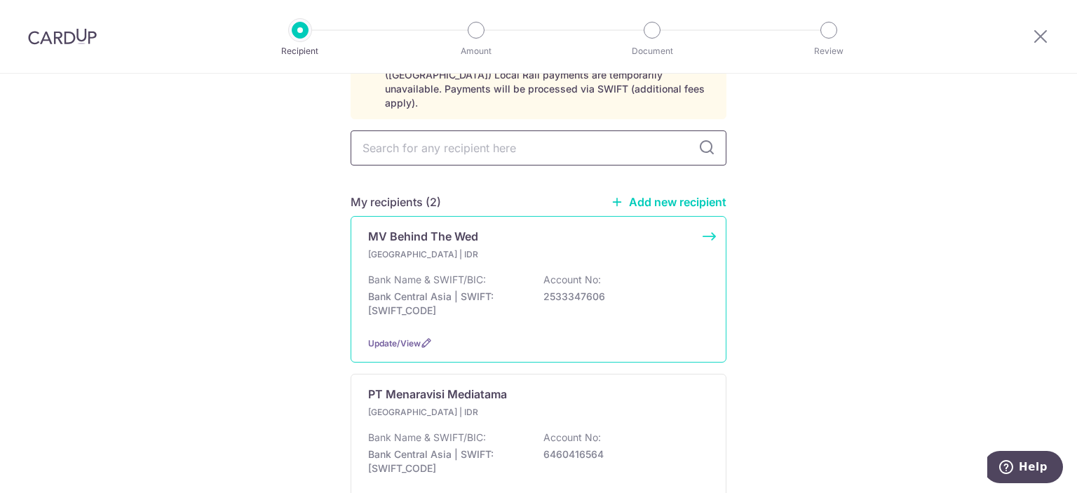
scroll to position [194, 0]
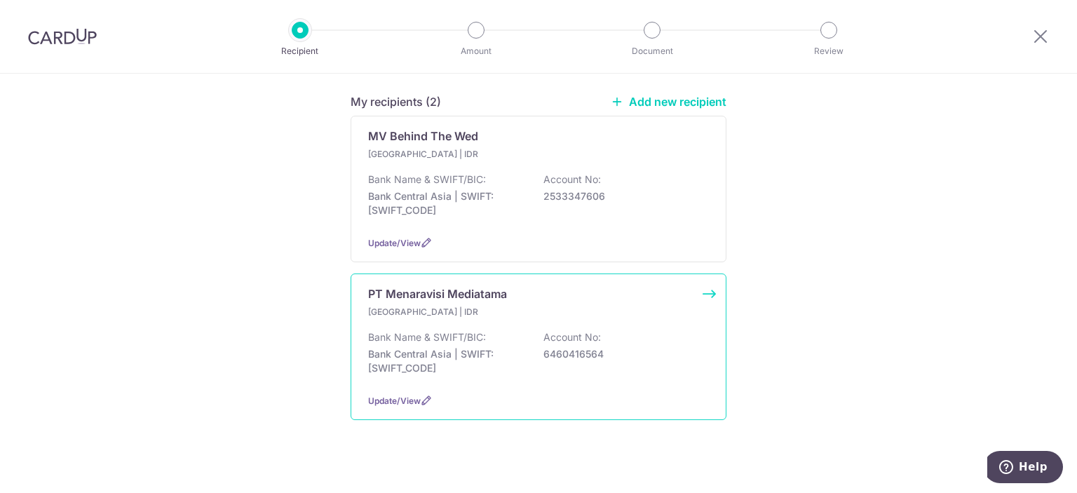
click at [527, 306] on div "[GEOGRAPHIC_DATA] | IDR Bank Name & SWIFT/BIC: Bank Central Asia | SWIFT: [SWIF…" at bounding box center [538, 343] width 341 height 77
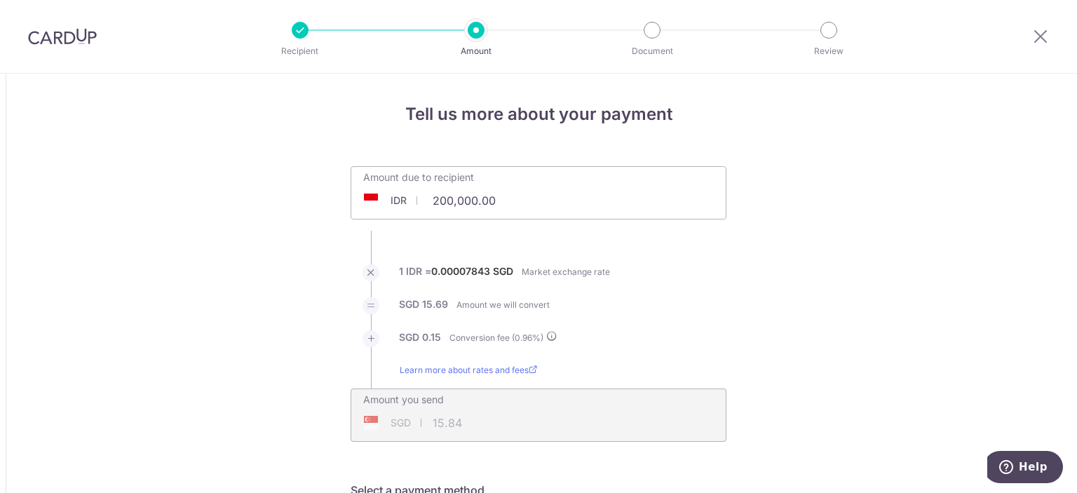
drag, startPoint x: 494, startPoint y: 201, endPoint x: 339, endPoint y: 200, distance: 155.0
click at [342, 201] on div "Amount due to recipient IDR 200,000.00 200000 1 IDR = 0.00007843 SGD Market exc…" at bounding box center [538, 304] width 393 height 276
click at [714, 316] on li "SGD 15.69 Amount we will convert" at bounding box center [539, 313] width 376 height 33
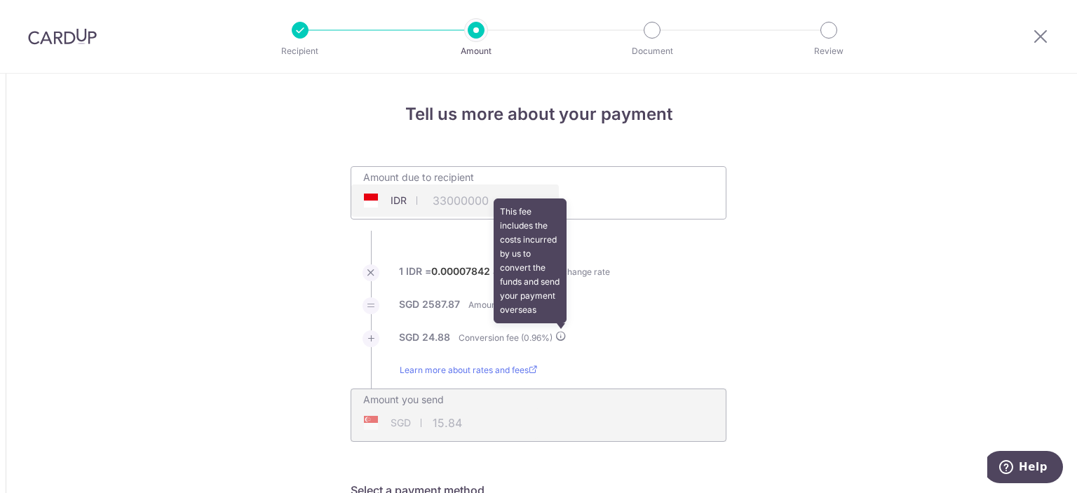
type input "33,000,000.00"
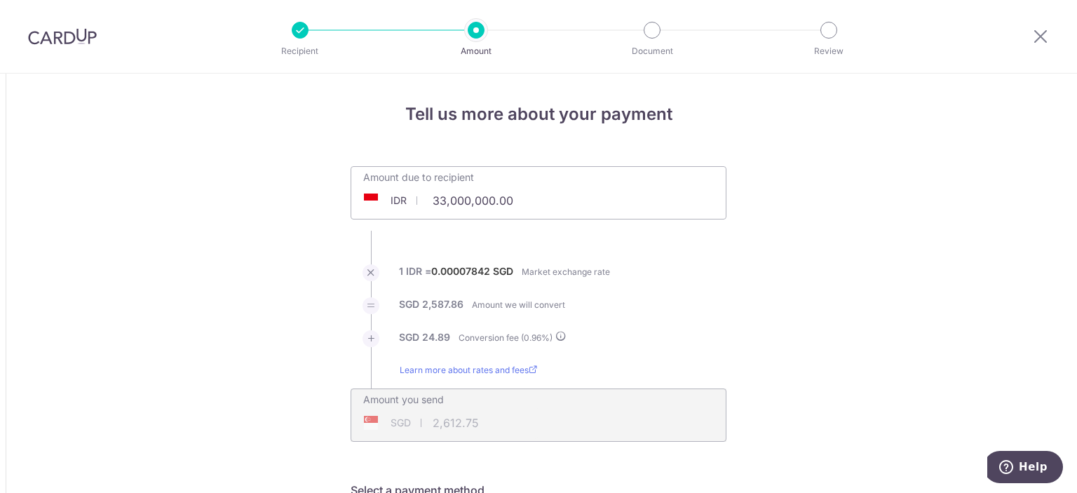
type input "2,612.76"
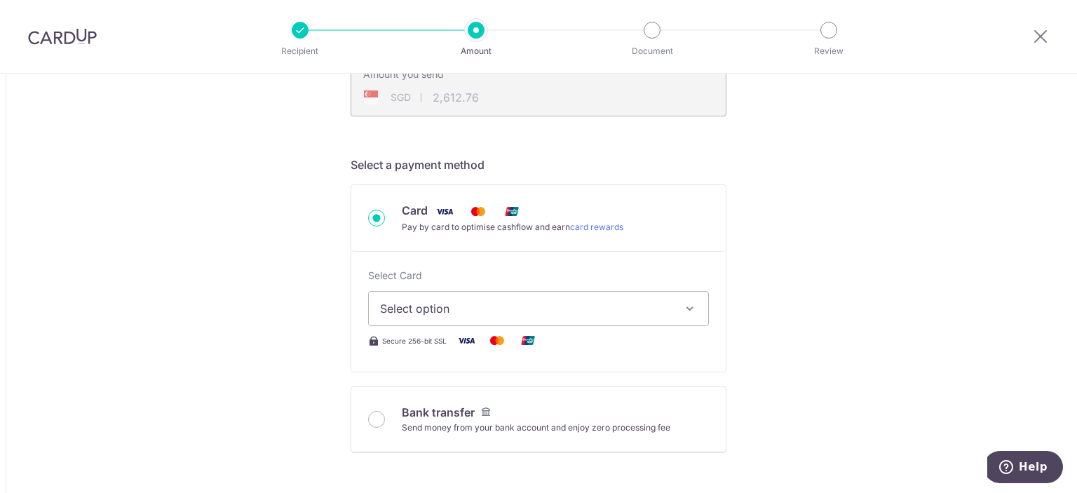
scroll to position [351, 0]
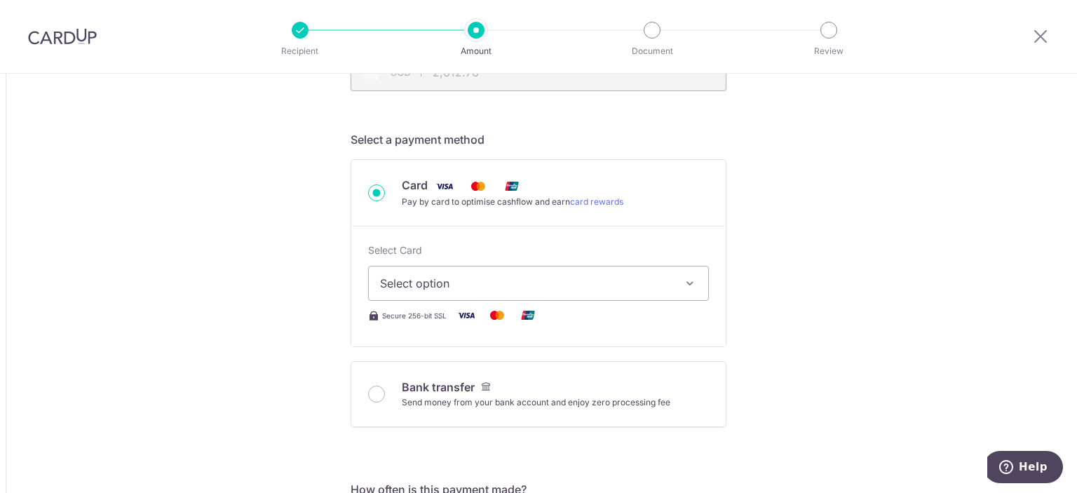
click at [473, 291] on button "Select option" at bounding box center [538, 283] width 341 height 35
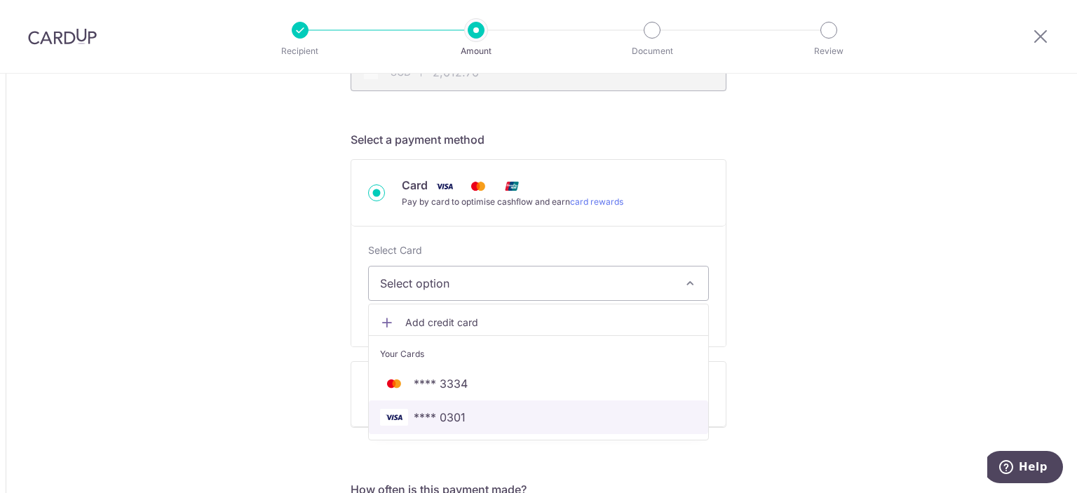
click at [475, 410] on span "**** 0301" at bounding box center [538, 417] width 317 height 17
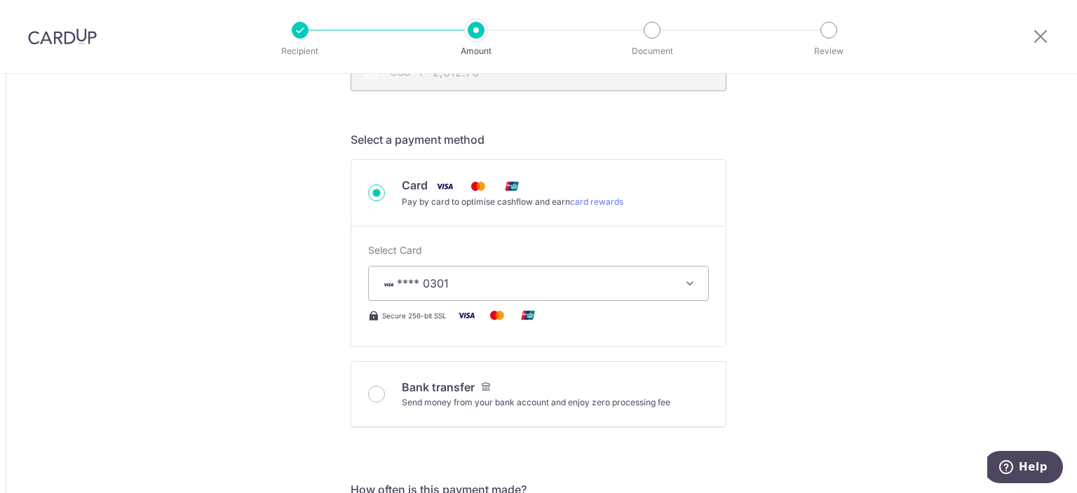
type input "33,000,000.00"
type input "2,612.75"
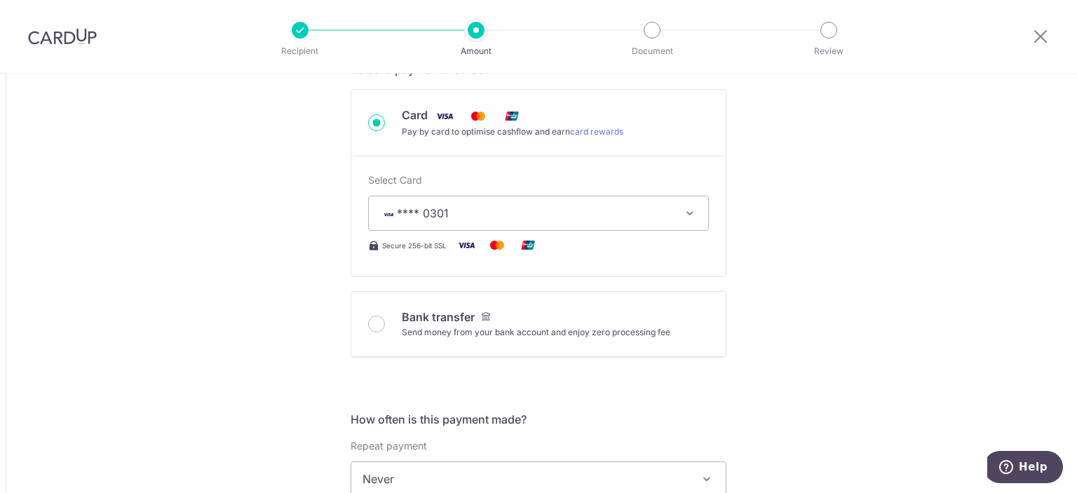
scroll to position [561, 0]
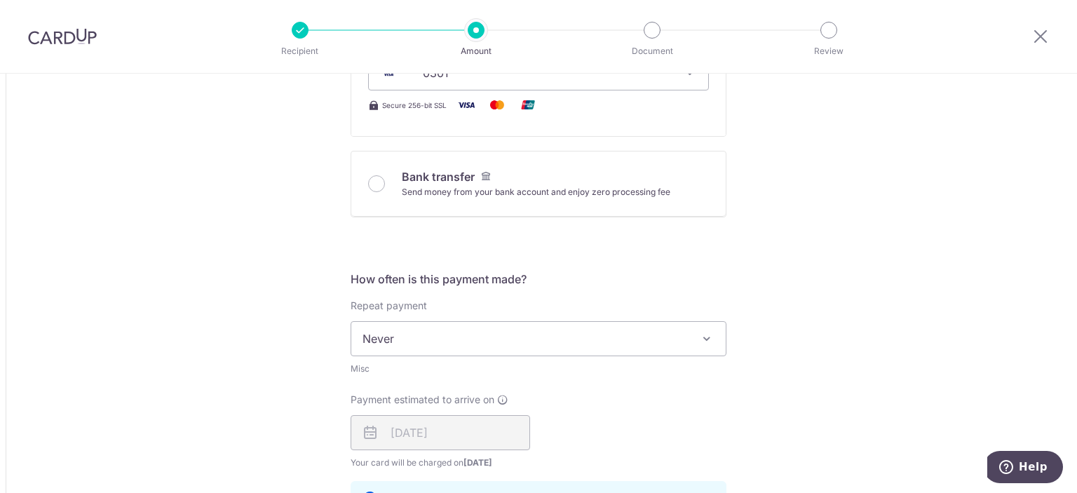
click at [451, 341] on span "Never" at bounding box center [538, 339] width 374 height 34
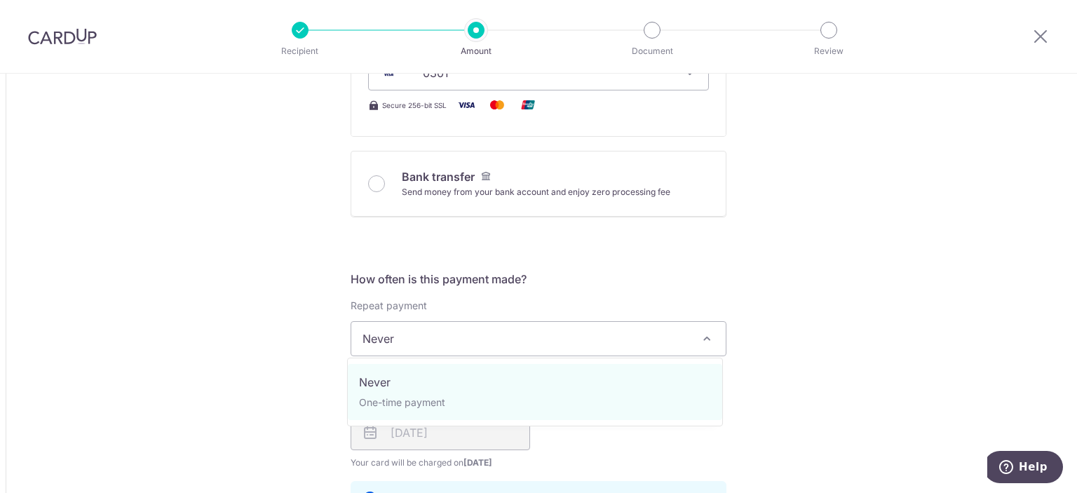
click at [451, 341] on span "Never" at bounding box center [538, 339] width 374 height 34
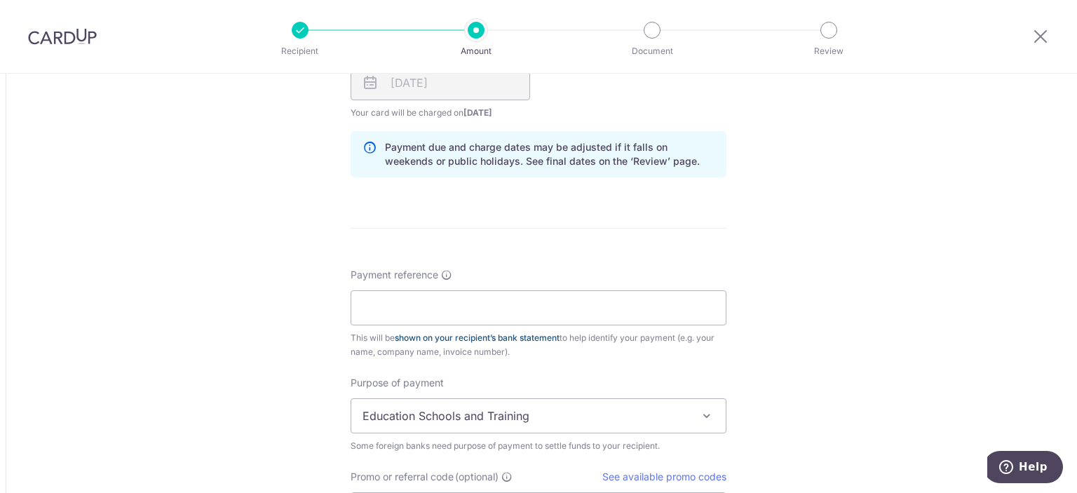
scroll to position [912, 0]
click at [438, 310] on input "Payment reference" at bounding box center [539, 307] width 376 height 35
click at [443, 308] on input "Payment reference" at bounding box center [539, 307] width 376 height 35
click at [419, 306] on input "Payment reference" at bounding box center [539, 307] width 376 height 35
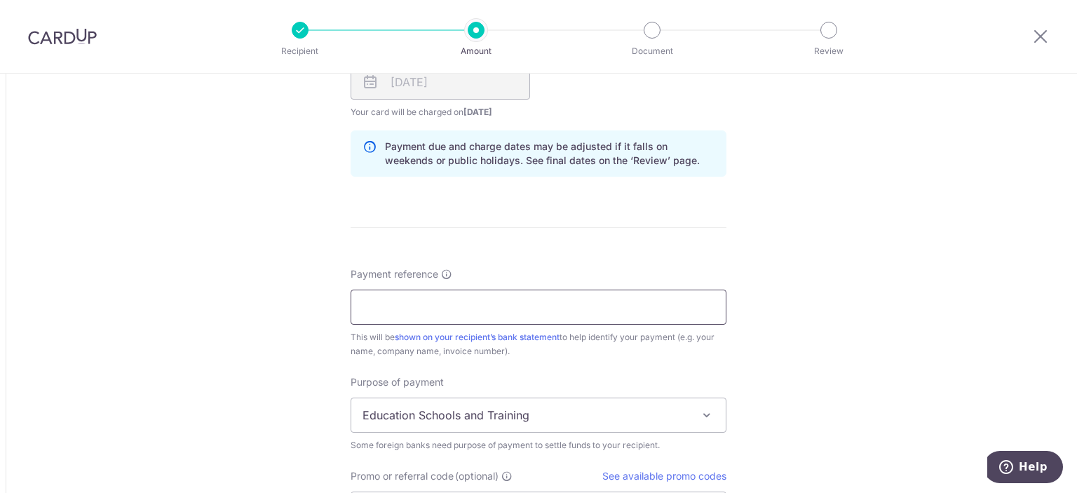
click at [583, 295] on input "Payment reference" at bounding box center [539, 307] width 376 height 35
paste input "GLOBE185"
type input "GLOBE185"
drag, startPoint x: 450, startPoint y: 312, endPoint x: 112, endPoint y: 318, distance: 338.0
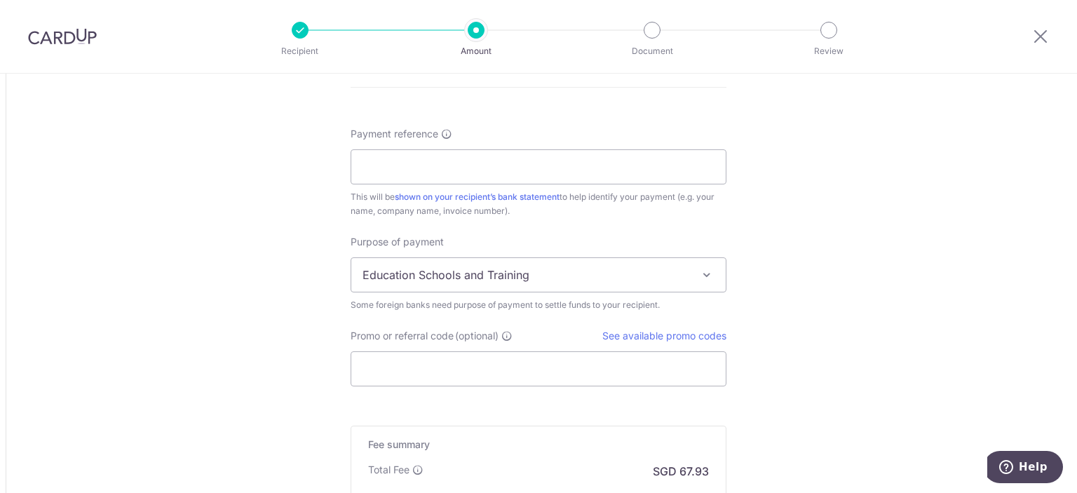
click at [607, 280] on span "Education Schools and Training" at bounding box center [538, 275] width 374 height 34
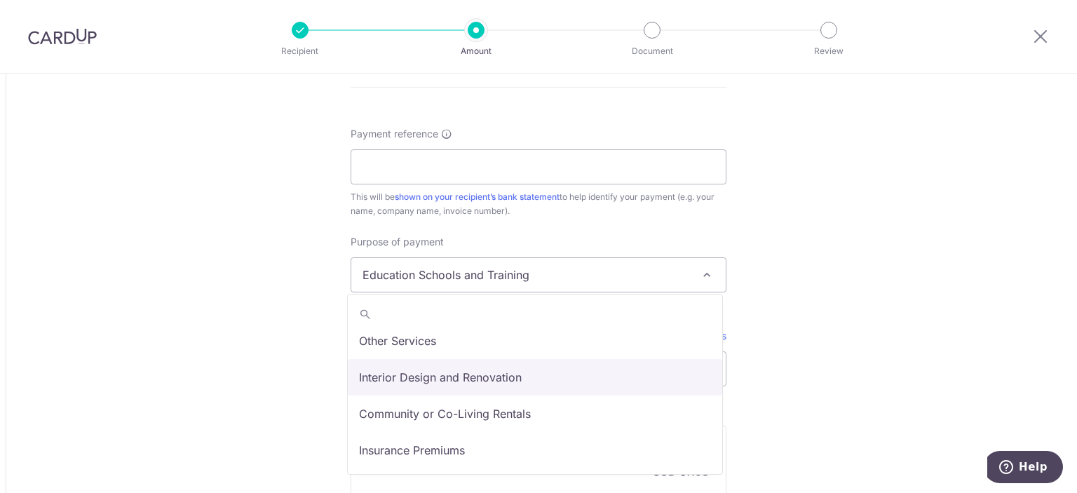
scroll to position [45, 0]
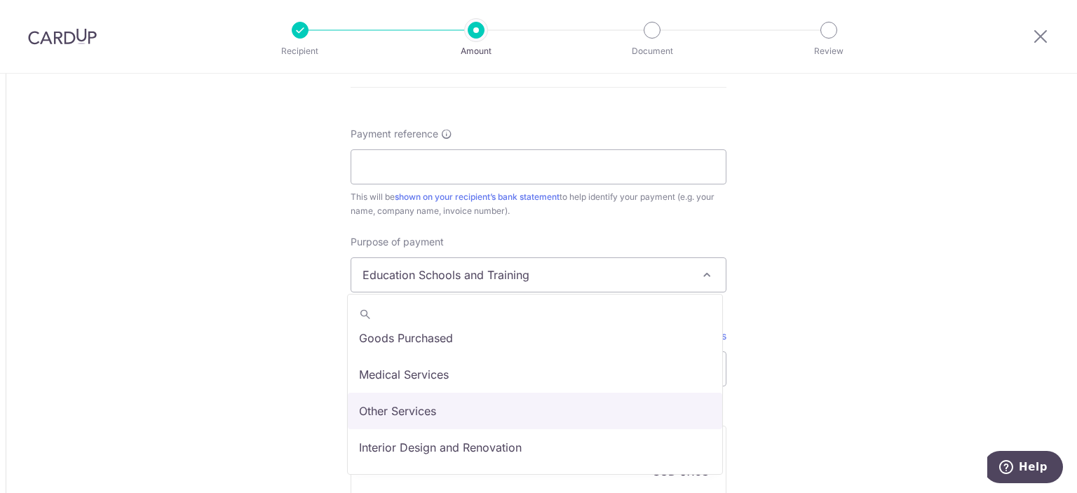
select select "Other Services"
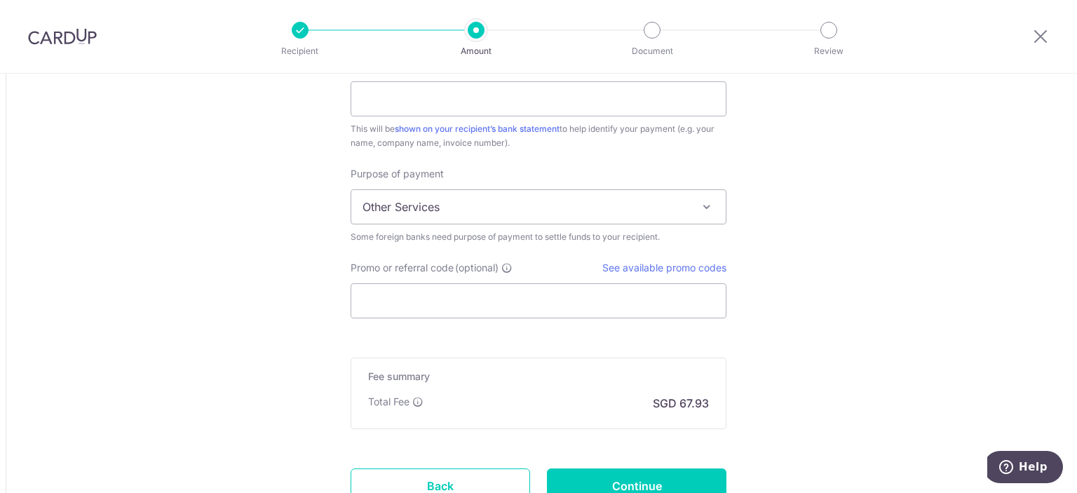
scroll to position [1192, 0]
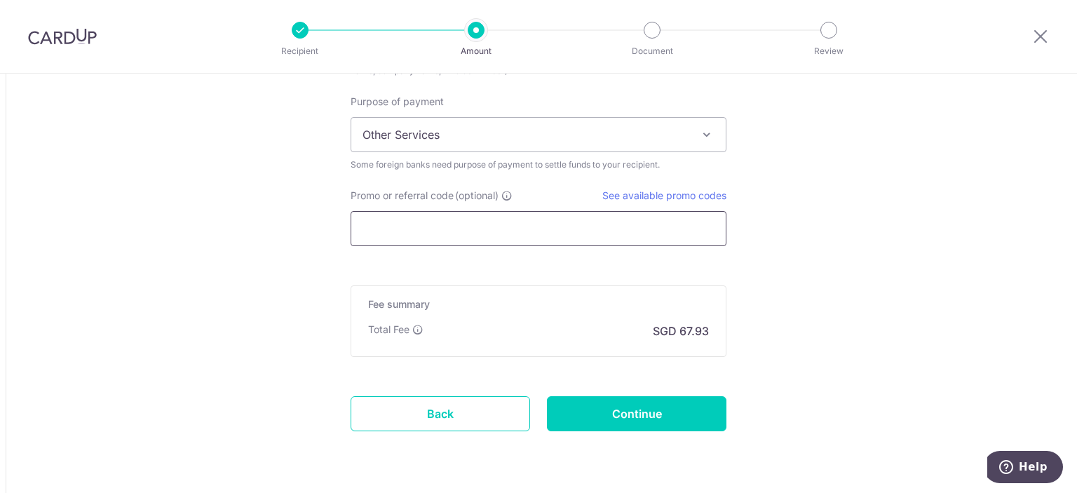
click at [452, 235] on input "Promo or referral code (optional)" at bounding box center [539, 228] width 376 height 35
paste input "GLOBE185"
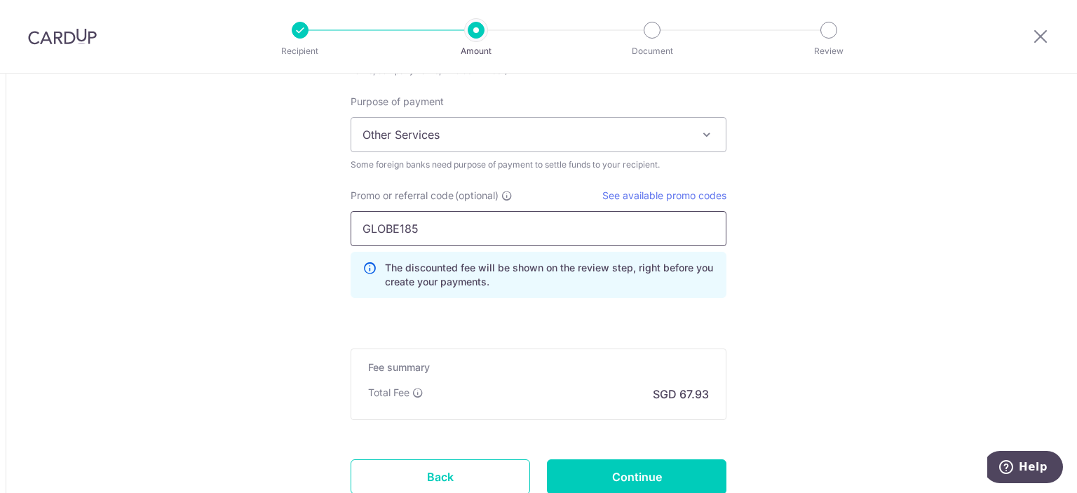
type input "GLOBE185"
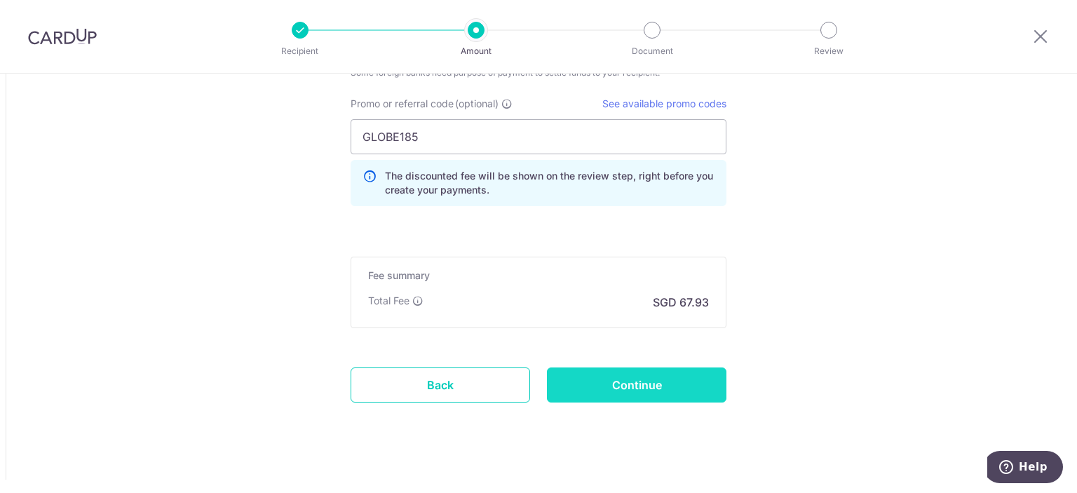
scroll to position [1296, 0]
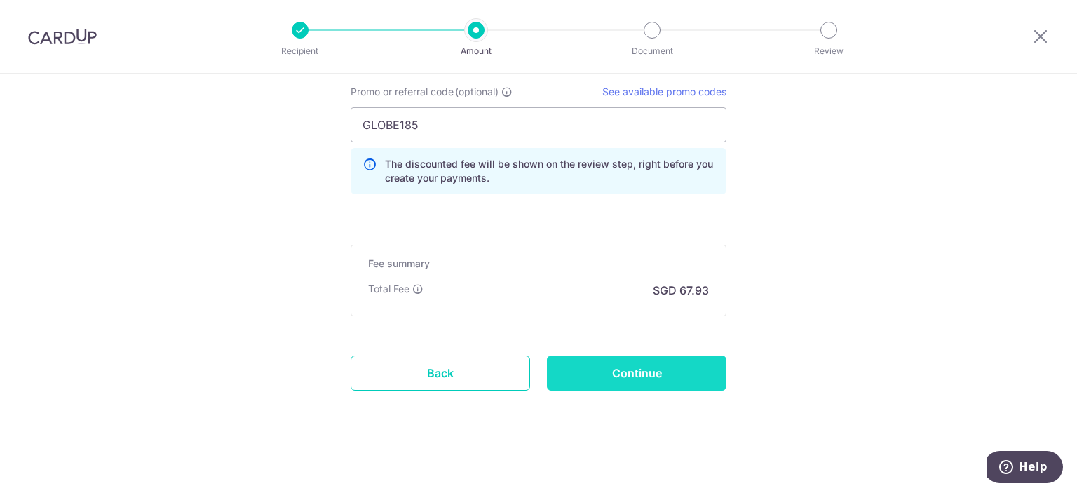
click at [665, 375] on input "Continue" at bounding box center [637, 373] width 180 height 35
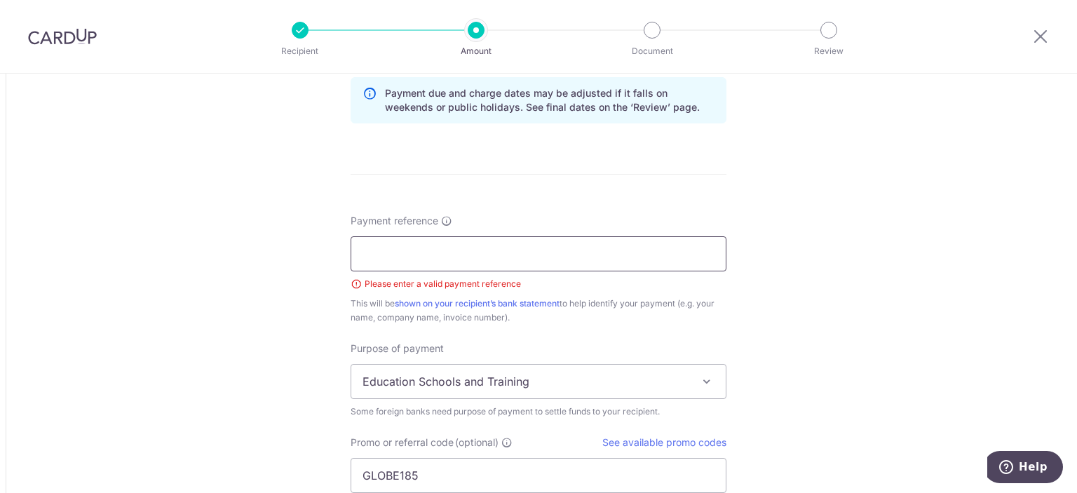
scroll to position [956, 0]
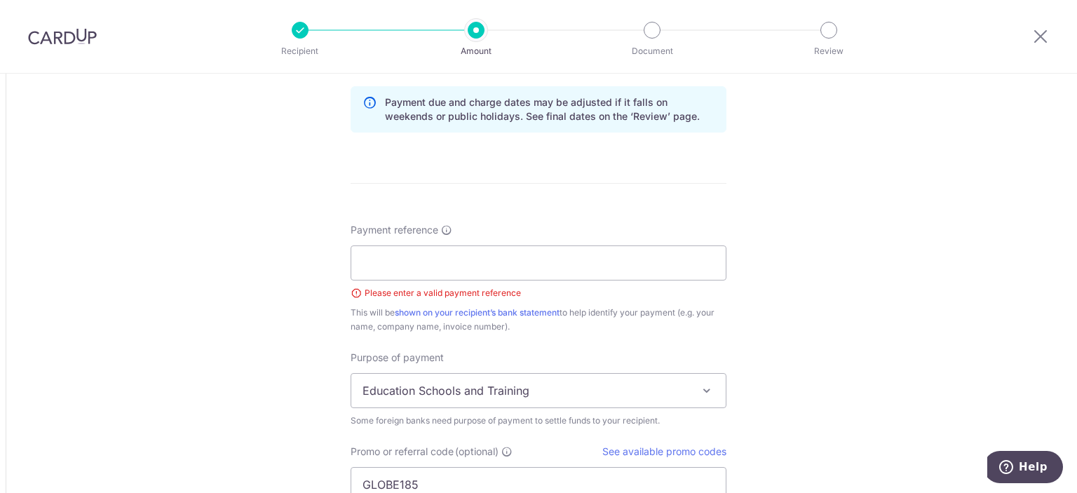
click at [518, 395] on span "Education Schools and Training" at bounding box center [538, 391] width 374 height 34
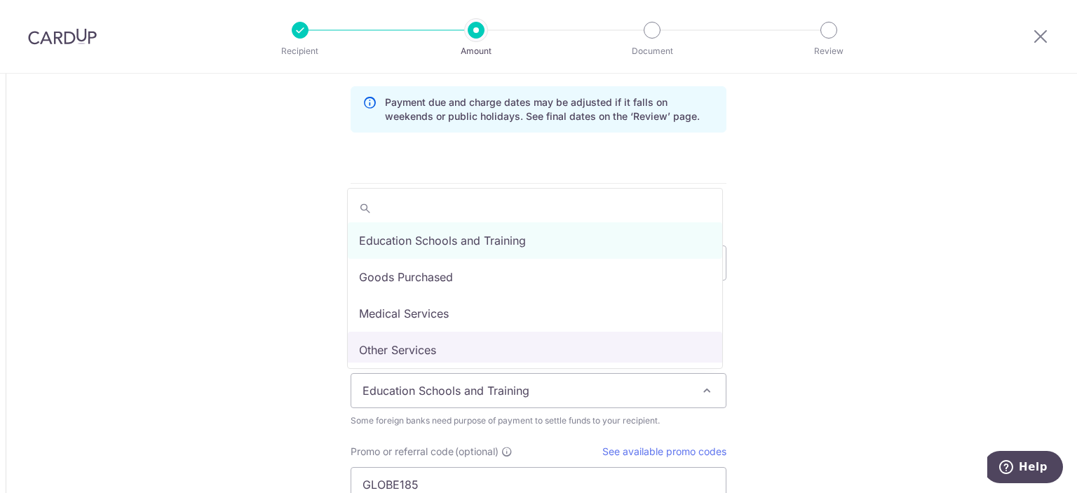
select select "Other Services"
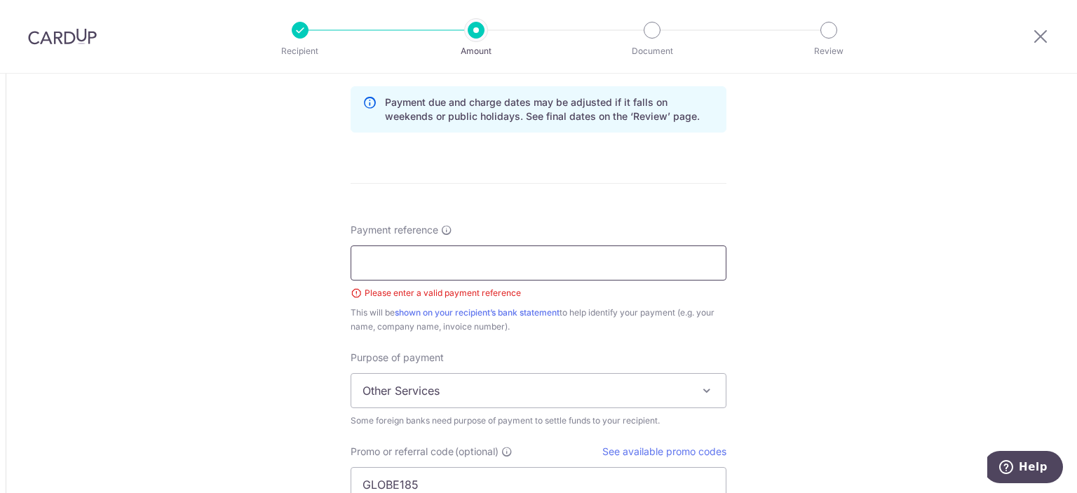
click at [460, 277] on input "Payment reference" at bounding box center [539, 262] width 376 height 35
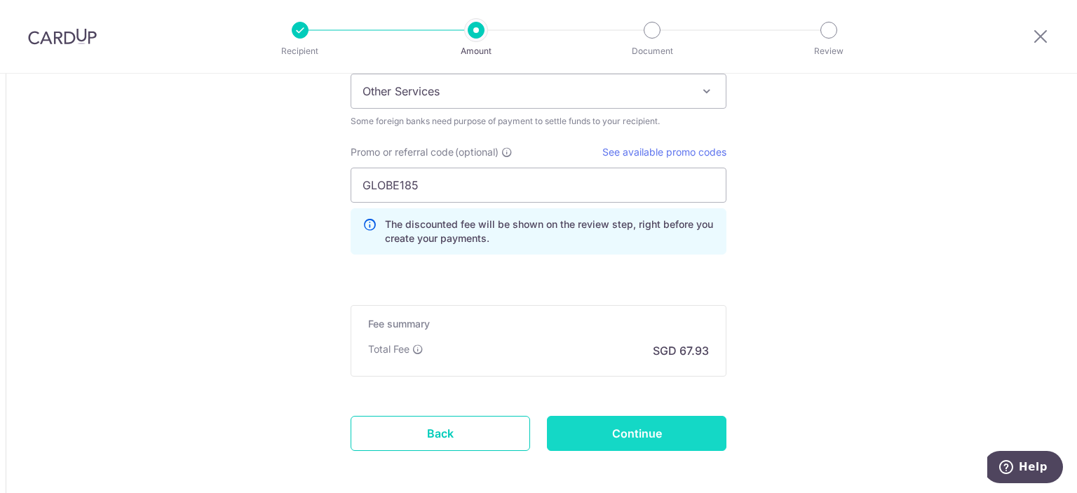
scroll to position [1315, 0]
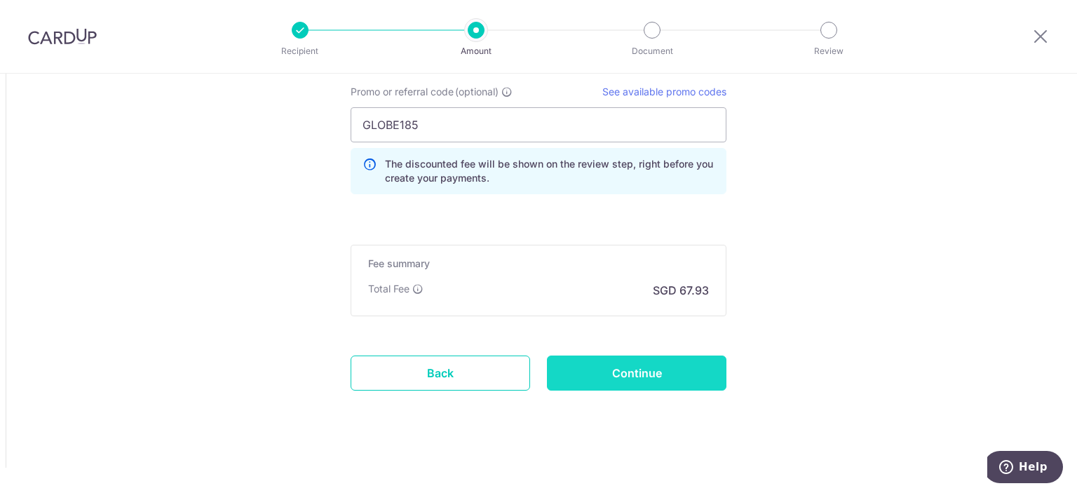
type input "PRO/25/SD/02/A/2915"
click at [609, 378] on input "Continue" at bounding box center [637, 373] width 180 height 35
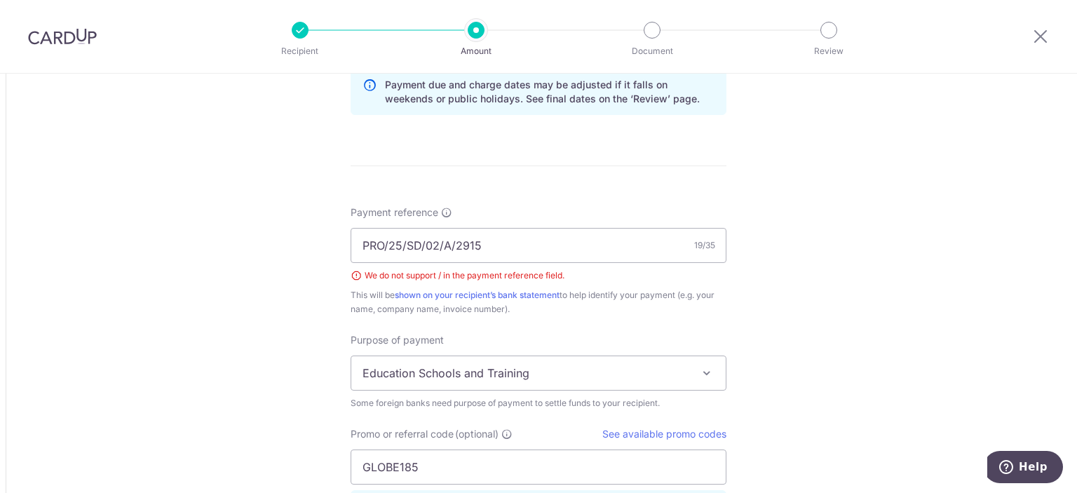
scroll to position [956, 0]
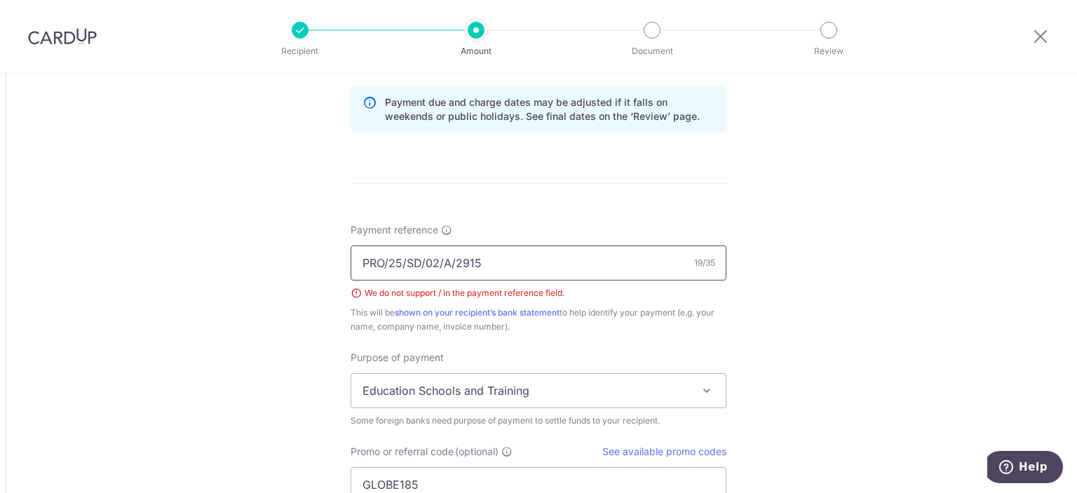
drag, startPoint x: 487, startPoint y: 265, endPoint x: 219, endPoint y: 258, distance: 268.0
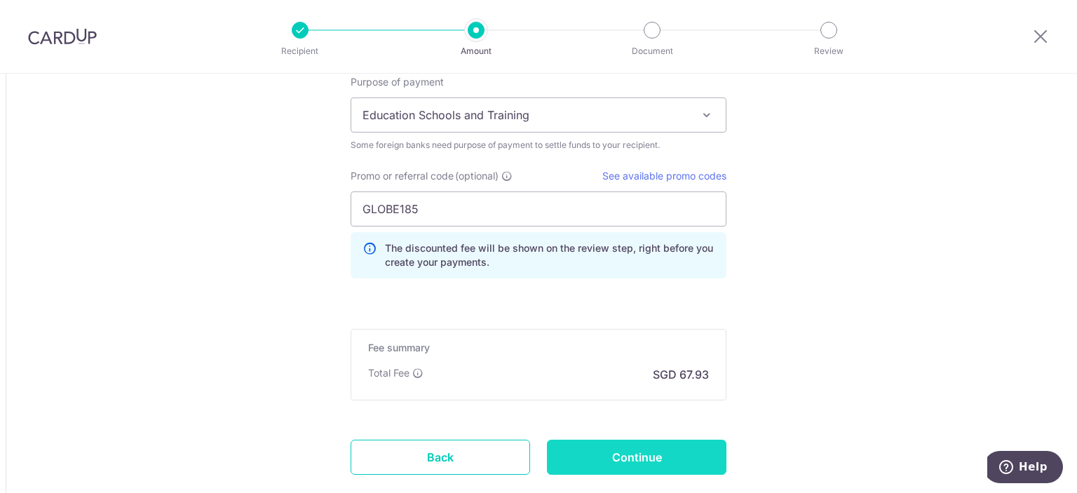
scroll to position [1315, 0]
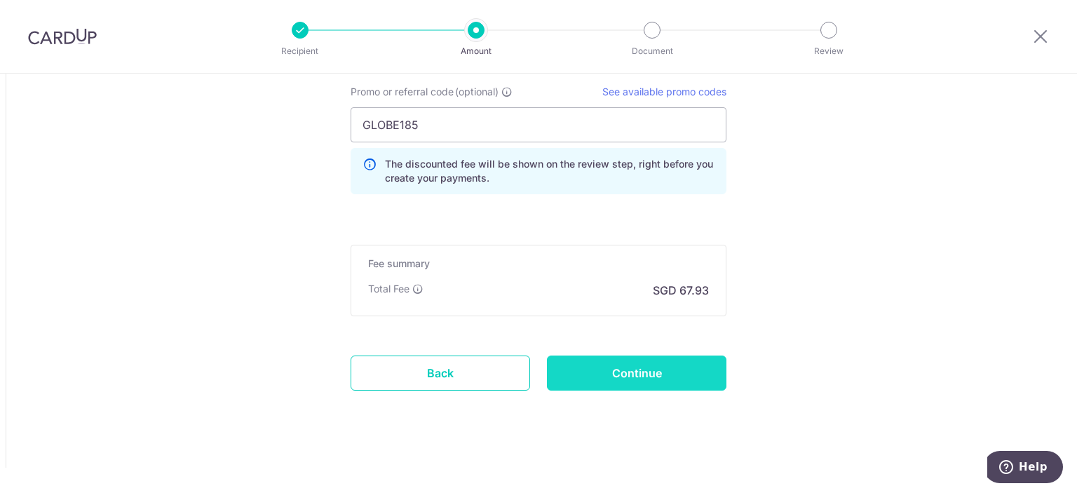
type input "Xue Ian Wedding Decor"
click at [632, 374] on input "Continue" at bounding box center [637, 373] width 180 height 35
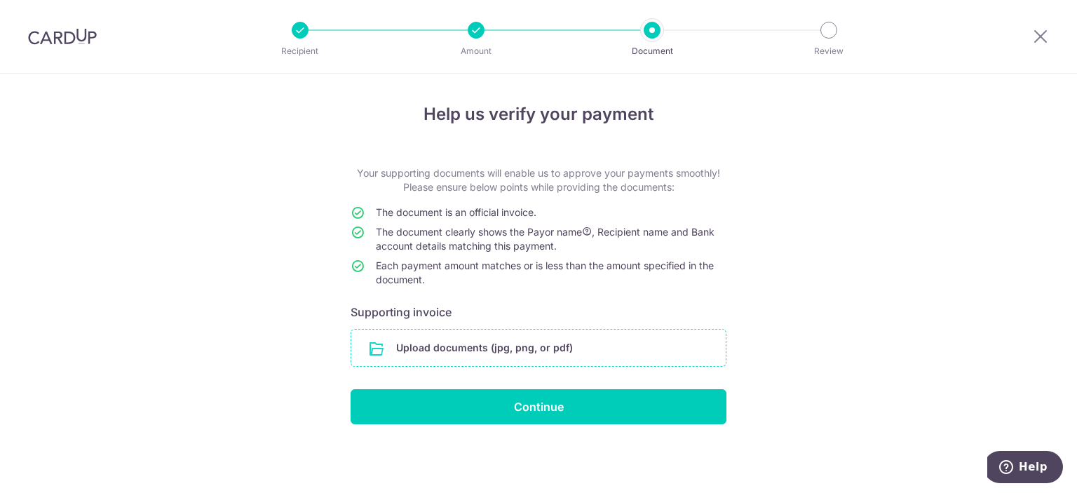
click at [531, 353] on input "file" at bounding box center [538, 348] width 374 height 36
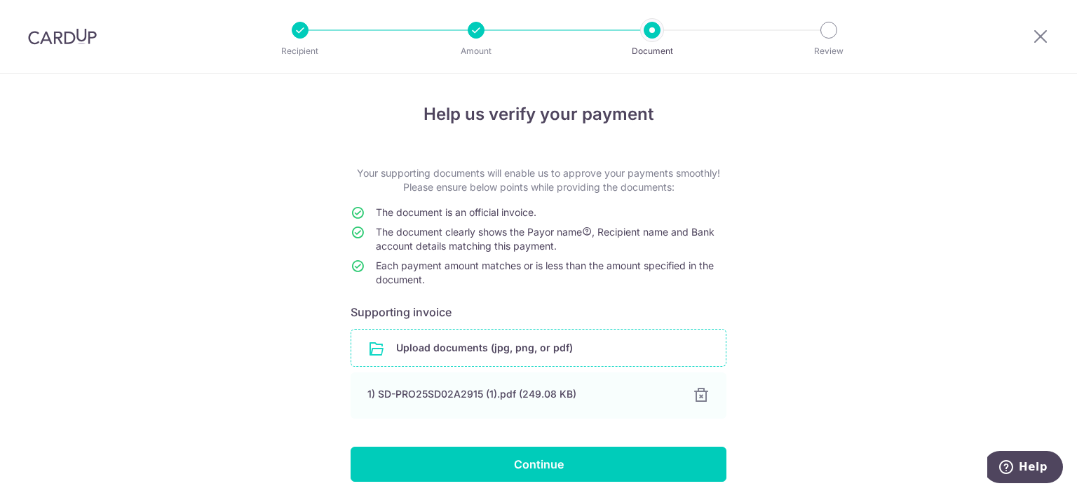
scroll to position [53, 0]
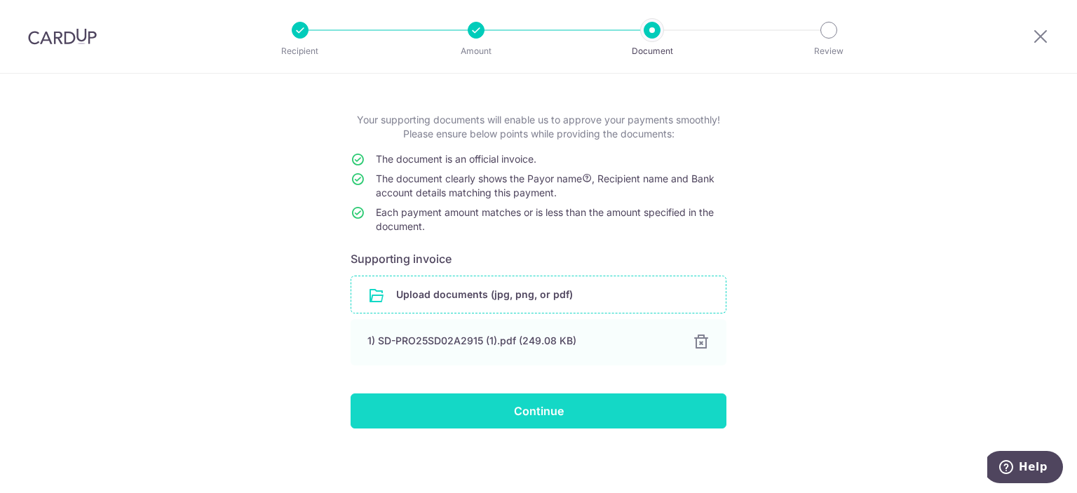
click at [552, 413] on input "Continue" at bounding box center [539, 410] width 376 height 35
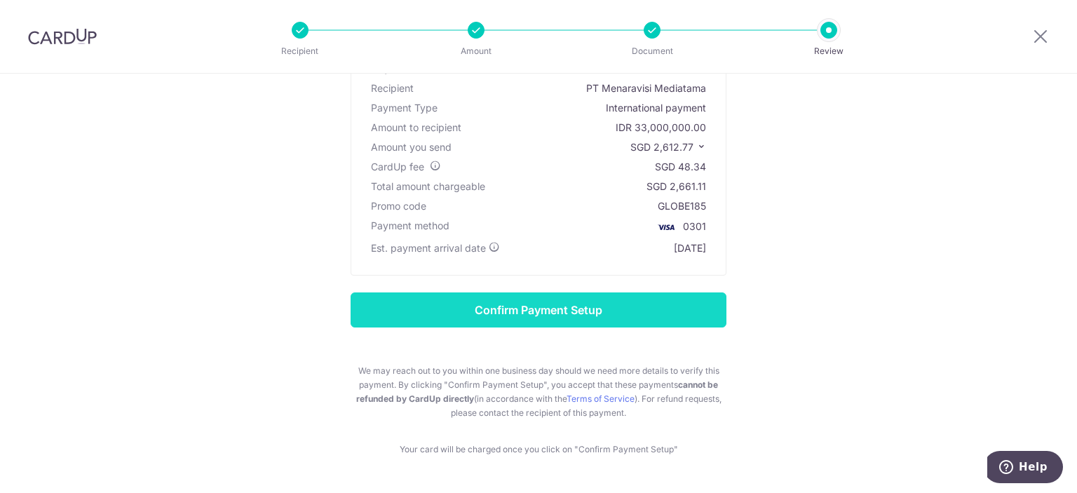
scroll to position [92, 0]
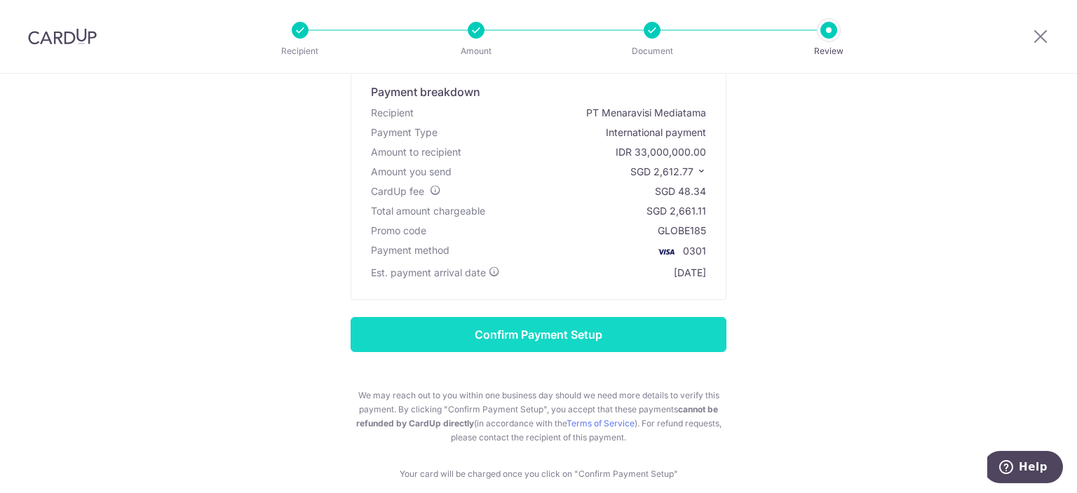
click at [600, 339] on input "Confirm Payment Setup" at bounding box center [539, 334] width 376 height 35
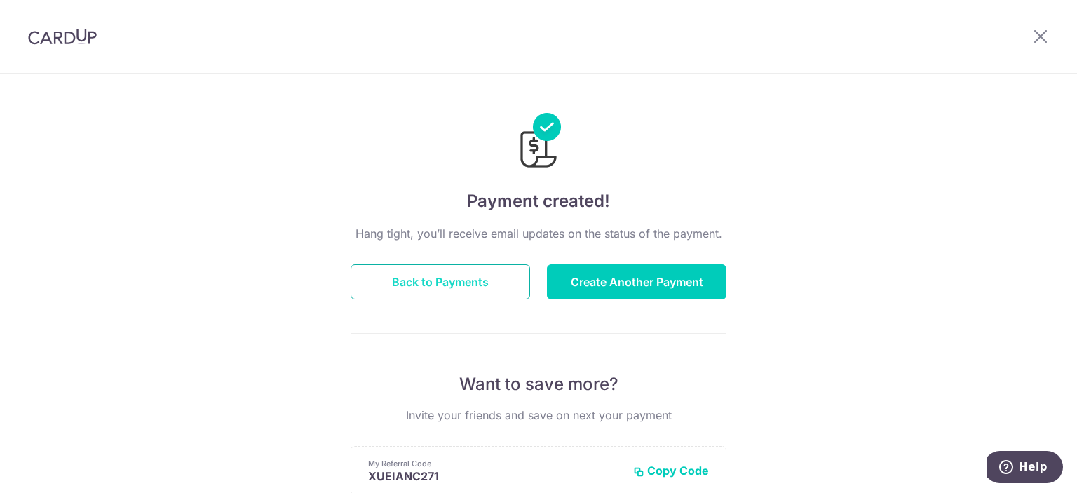
click at [461, 288] on button "Back to Payments" at bounding box center [441, 281] width 180 height 35
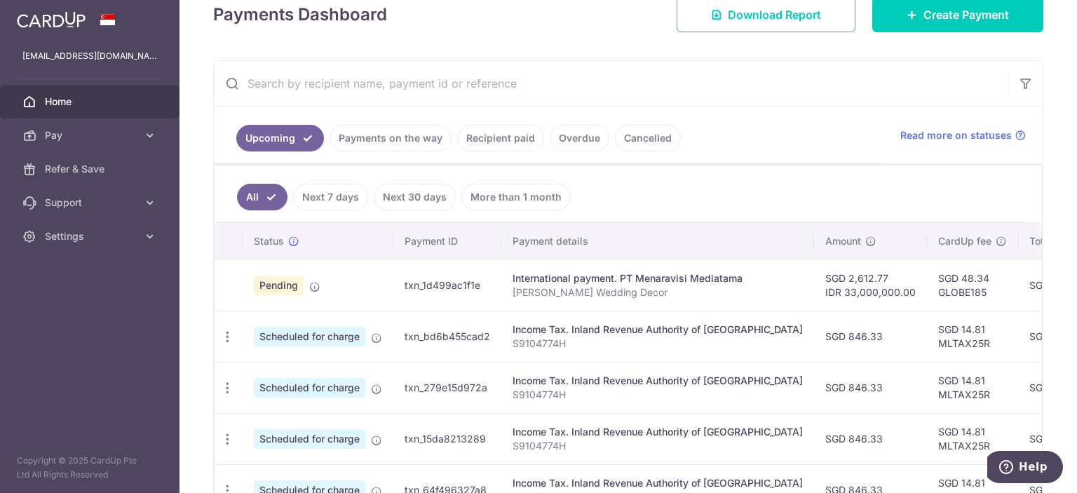
scroll to position [280, 0]
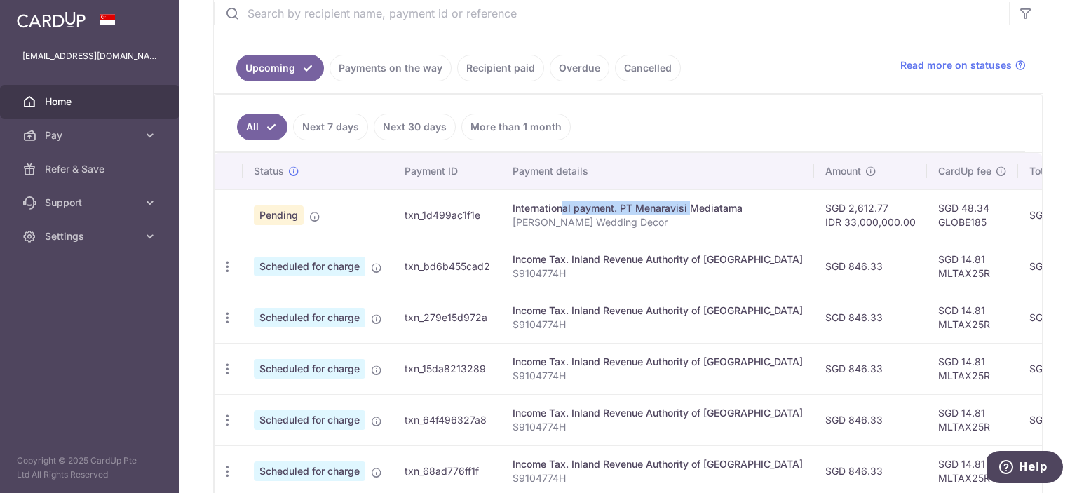
drag, startPoint x: 651, startPoint y: 201, endPoint x: 521, endPoint y: 212, distance: 130.2
click at [521, 212] on td "International payment. PT Menaravisi Mediatama [PERSON_NAME] Wedding Decor" at bounding box center [657, 214] width 313 height 51
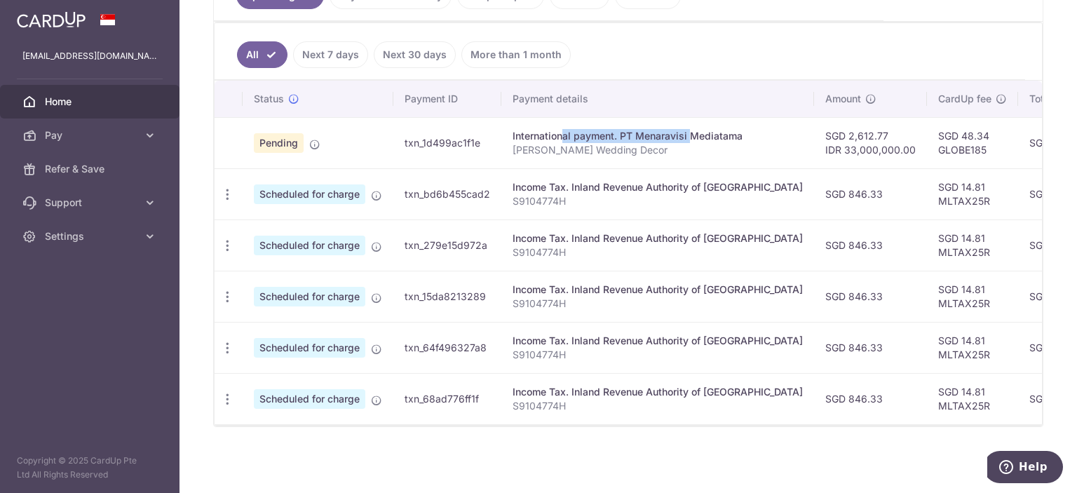
scroll to position [356, 0]
drag, startPoint x: 668, startPoint y: 414, endPoint x: 683, endPoint y: 414, distance: 14.7
click at [683, 415] on td "Income Tax. Inland Revenue Authority of [GEOGRAPHIC_DATA] S9104774H" at bounding box center [657, 398] width 313 height 51
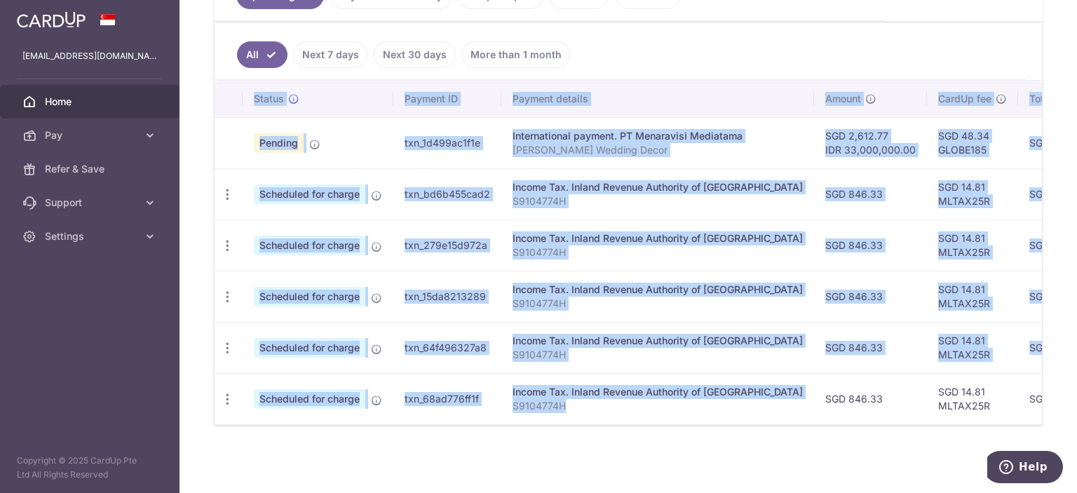
drag, startPoint x: 679, startPoint y: 417, endPoint x: 689, endPoint y: 420, distance: 9.8
click at [684, 420] on div "Status Payment ID Payment details Amount CardUp fee Total amt. Charge date Due …" at bounding box center [628, 253] width 827 height 344
click at [1049, 194] on div "× Pause Schedule Pause all future payments in this series Pause just this one p…" at bounding box center [629, 246] width 898 height 493
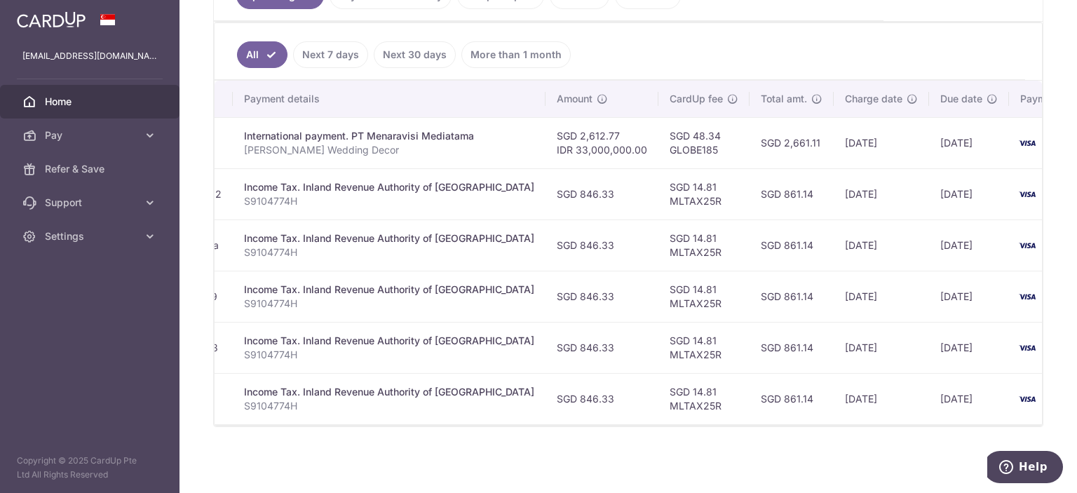
scroll to position [0, 275]
